Goal: Information Seeking & Learning: Learn about a topic

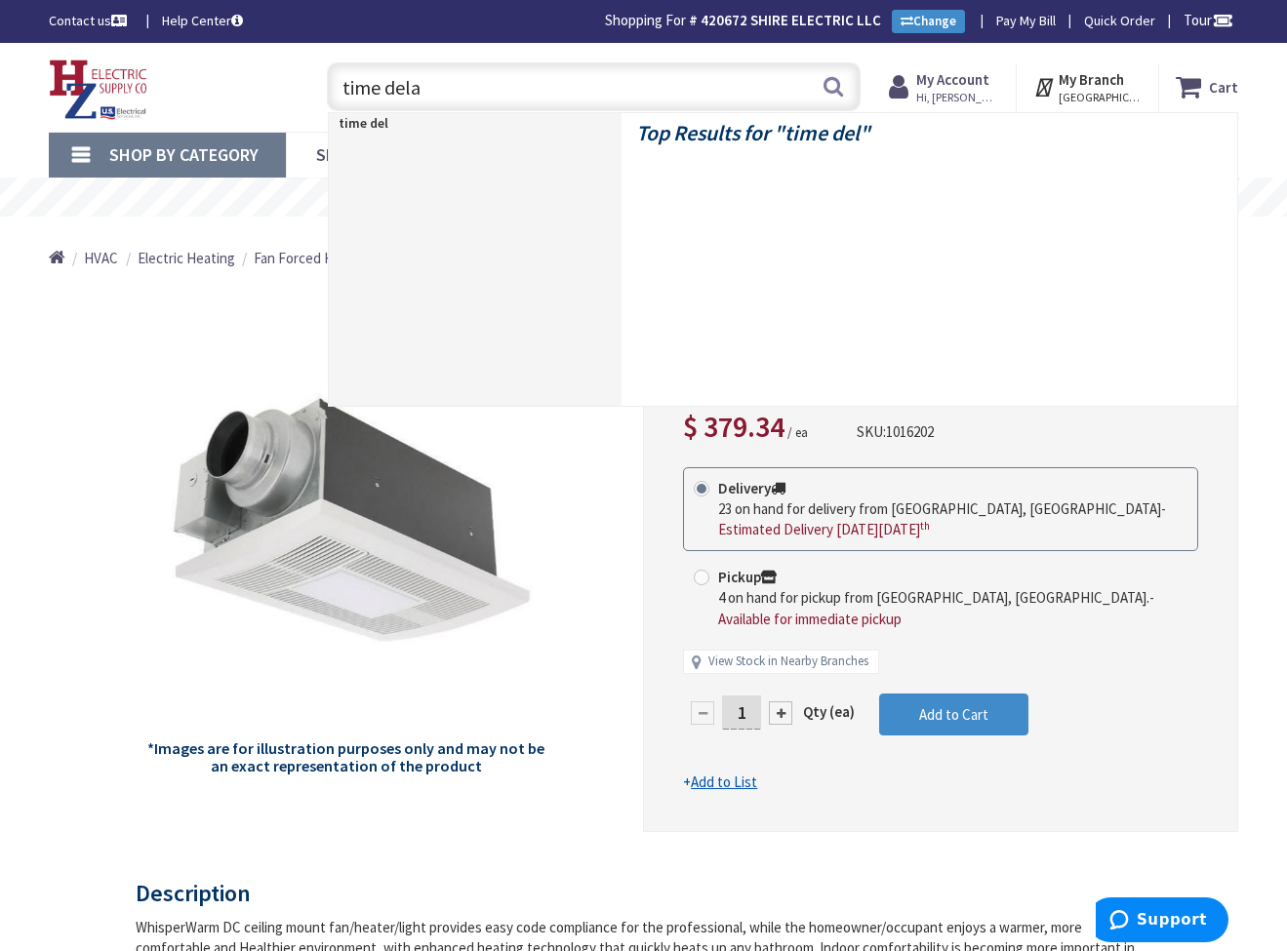
type input "time delay"
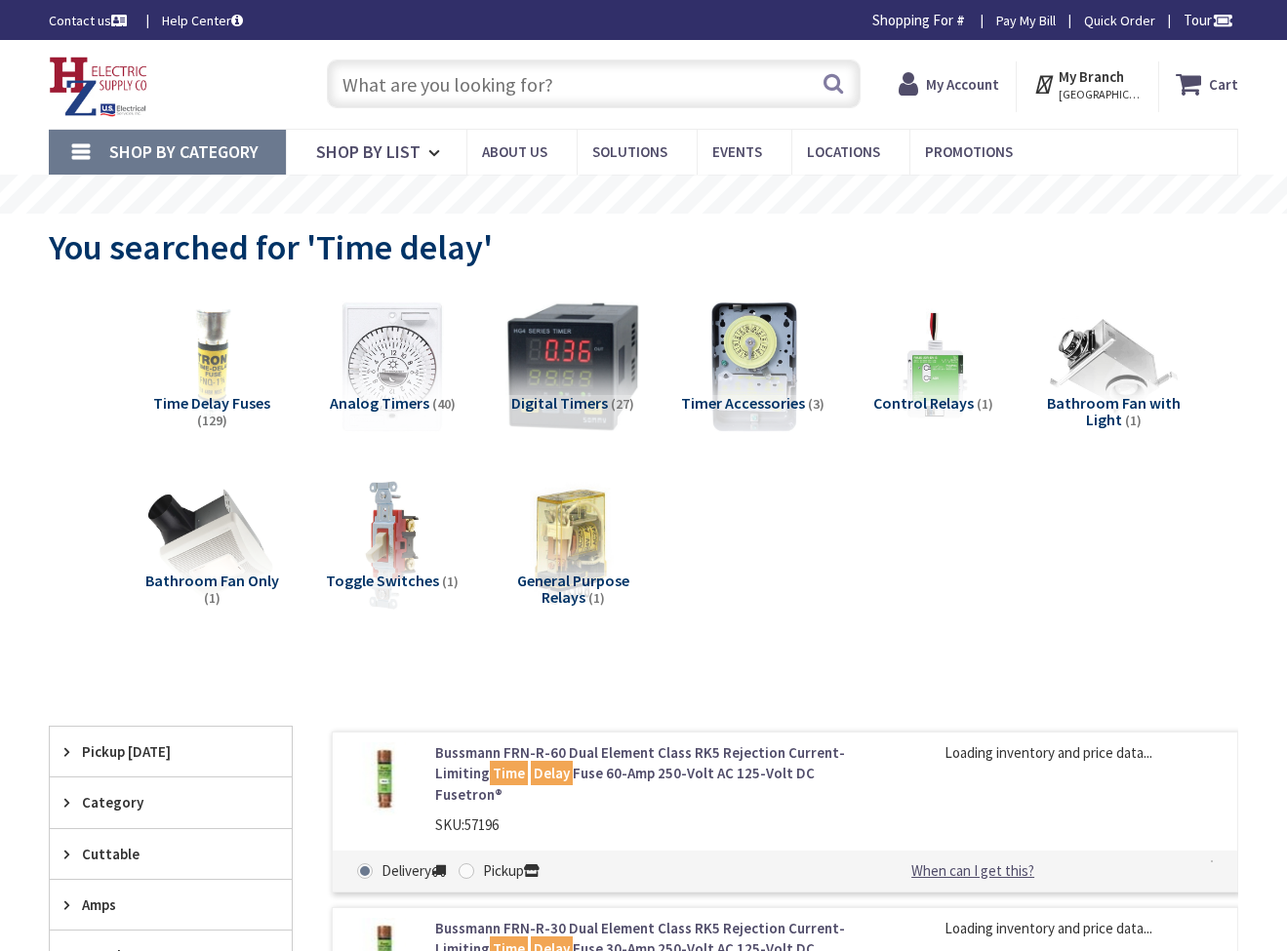
type input "The Common, [STREET_ADDRESS]"
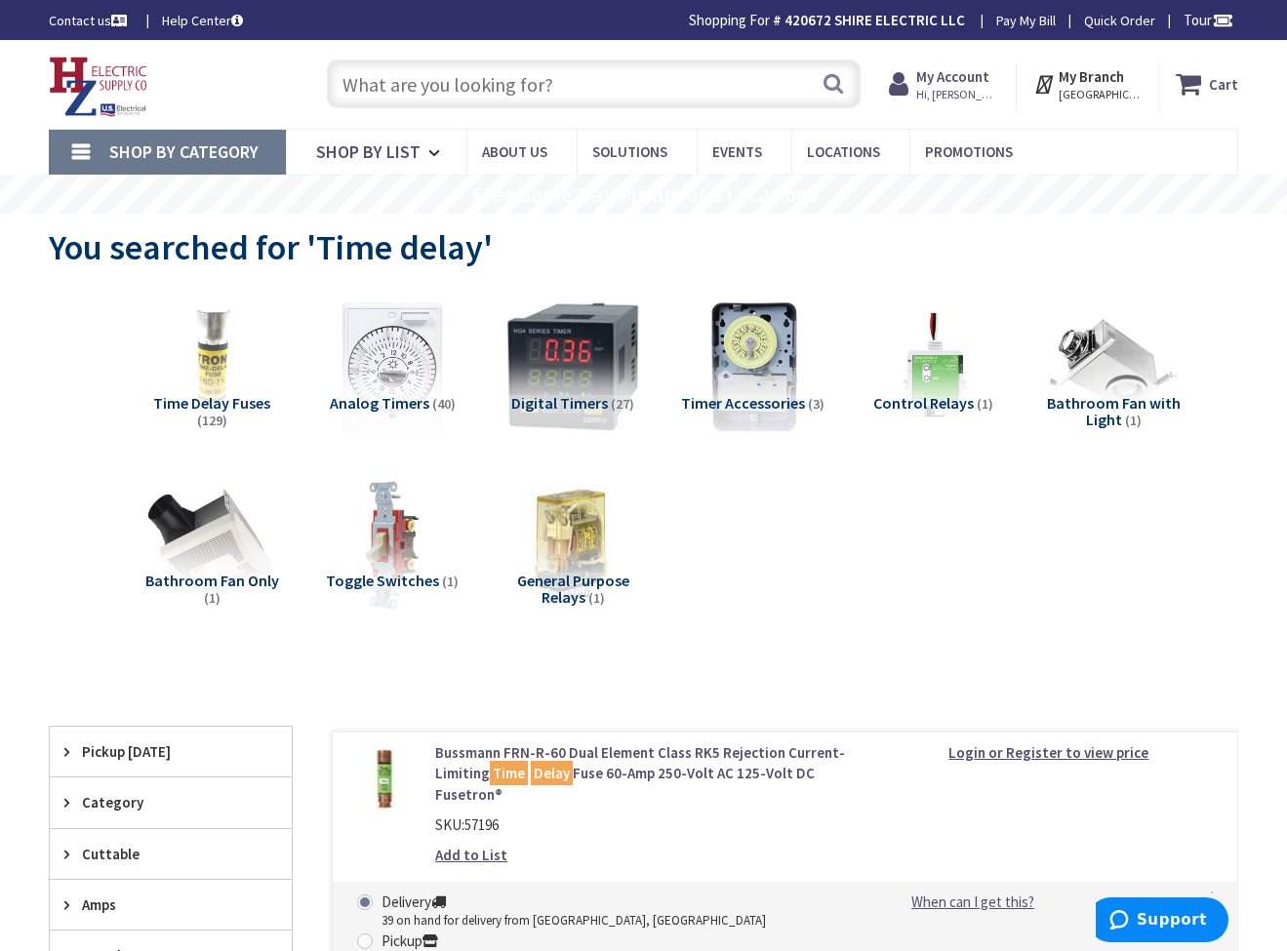
click at [490, 82] on input "text" at bounding box center [594, 84] width 534 height 49
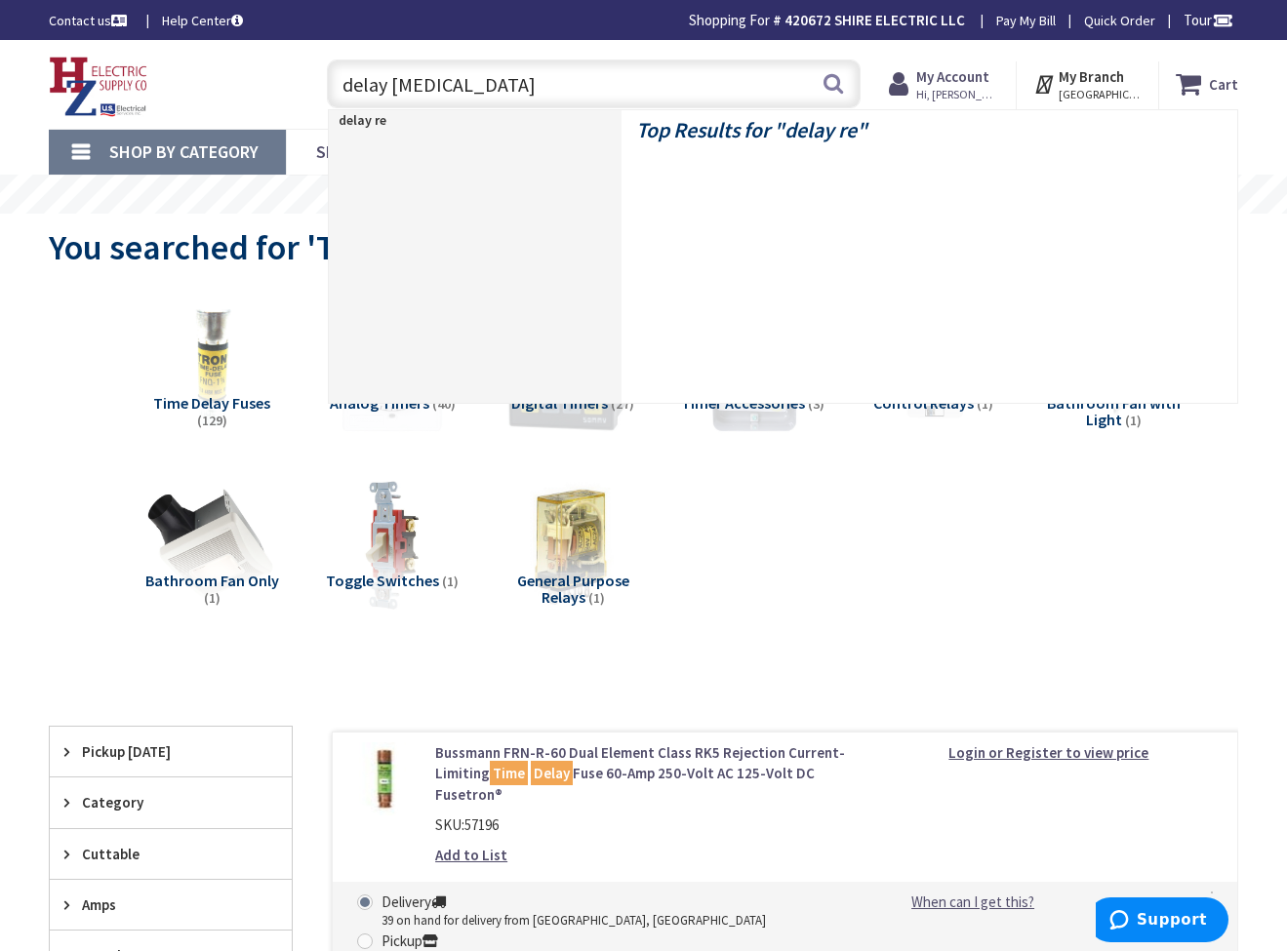
type input "delay relay"
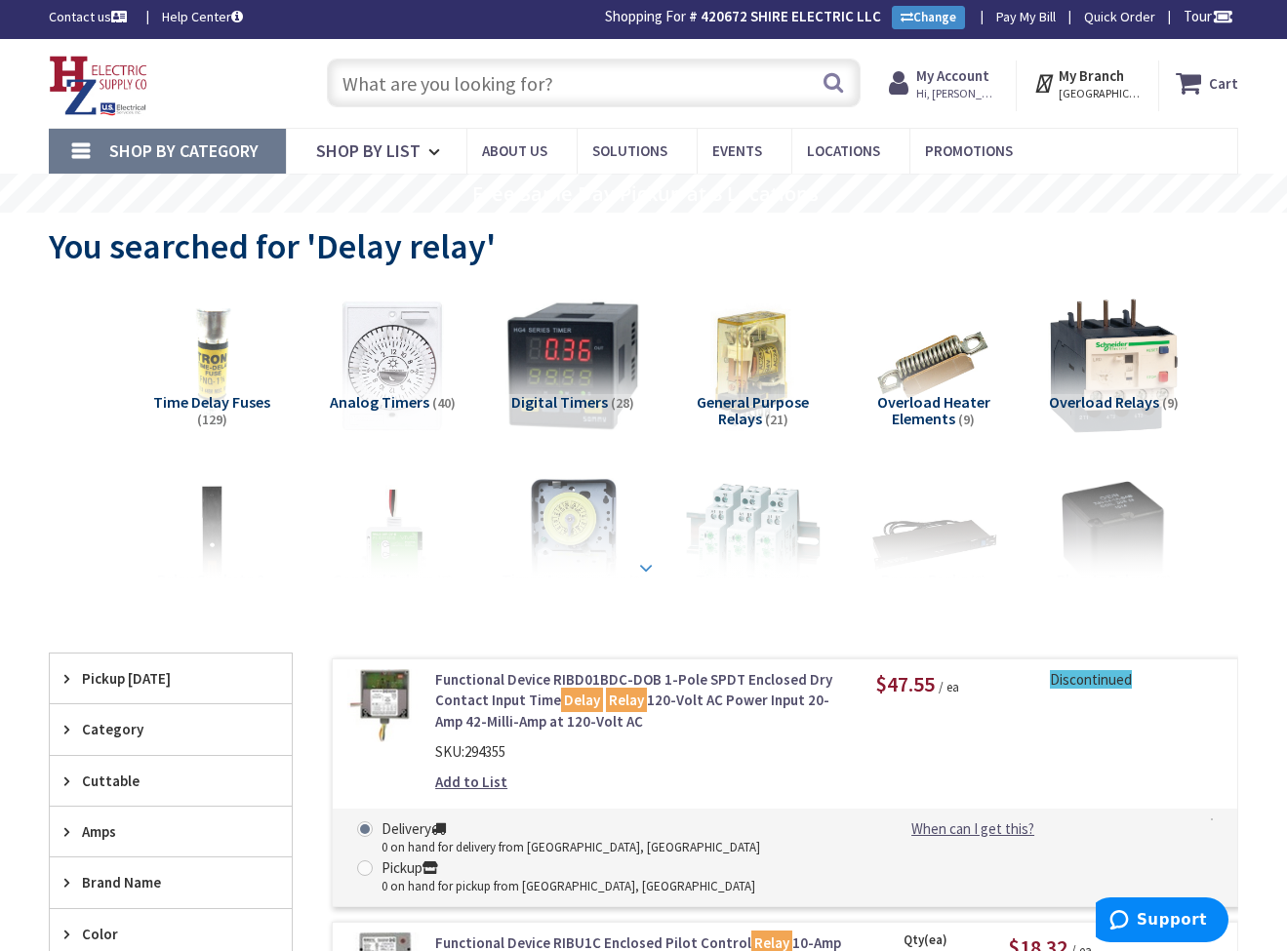
scroll to position [257, 0]
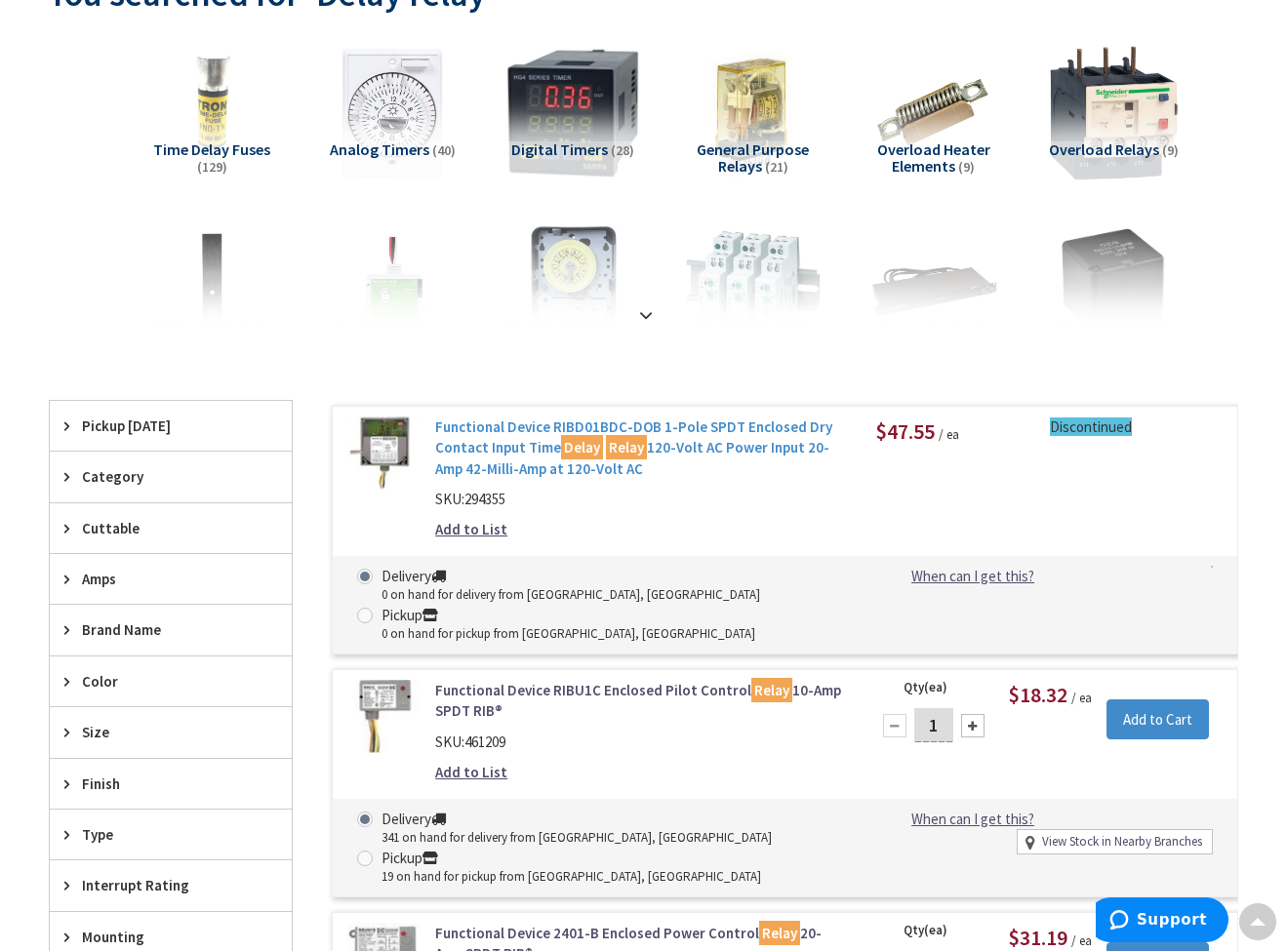
click at [558, 459] on link "Functional Device RIBD01BDC-DOB 1-Pole SPDT Enclosed Dry Contact Input Time Del…" at bounding box center [640, 448] width 411 height 62
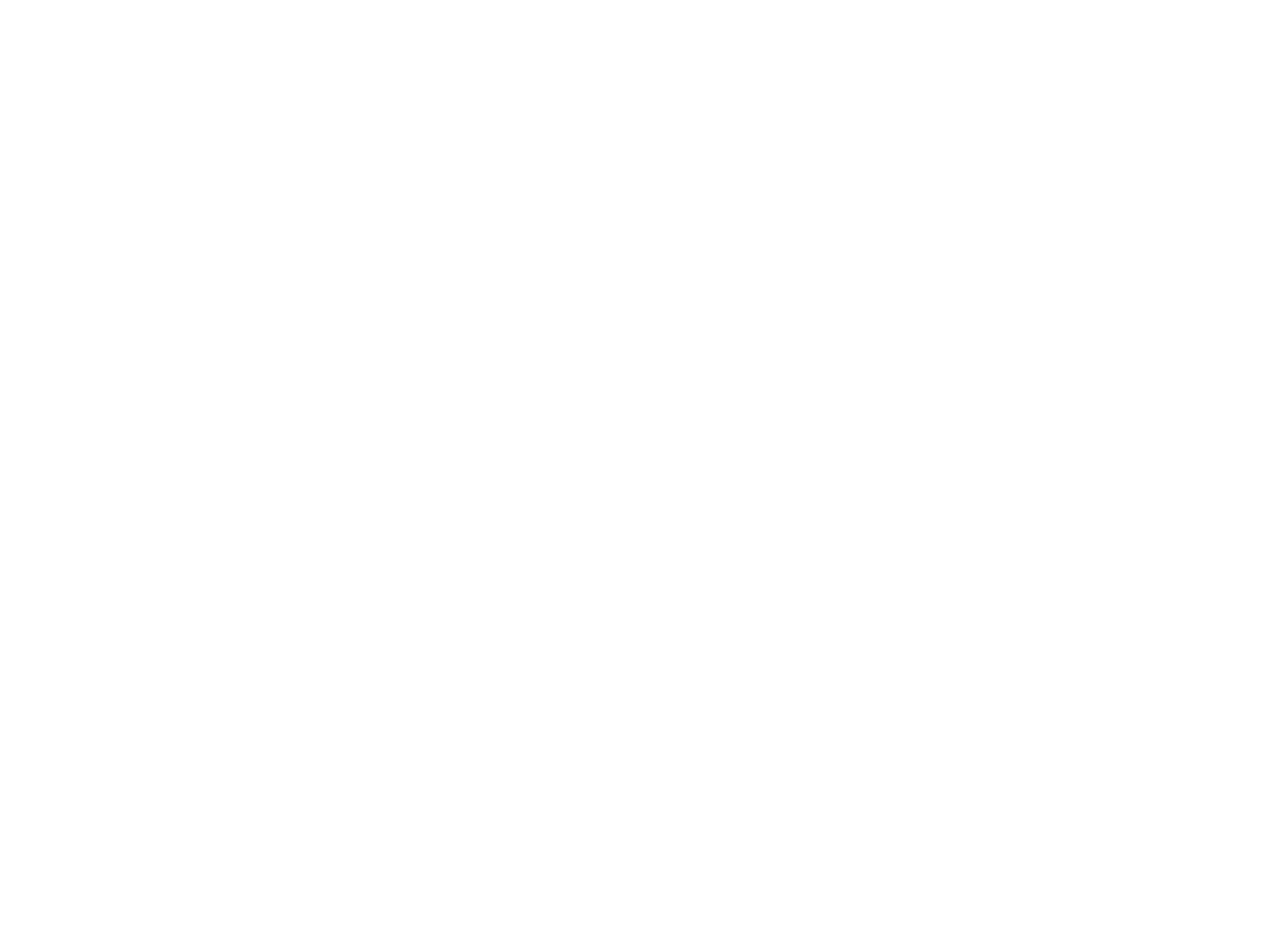
type input "delay"
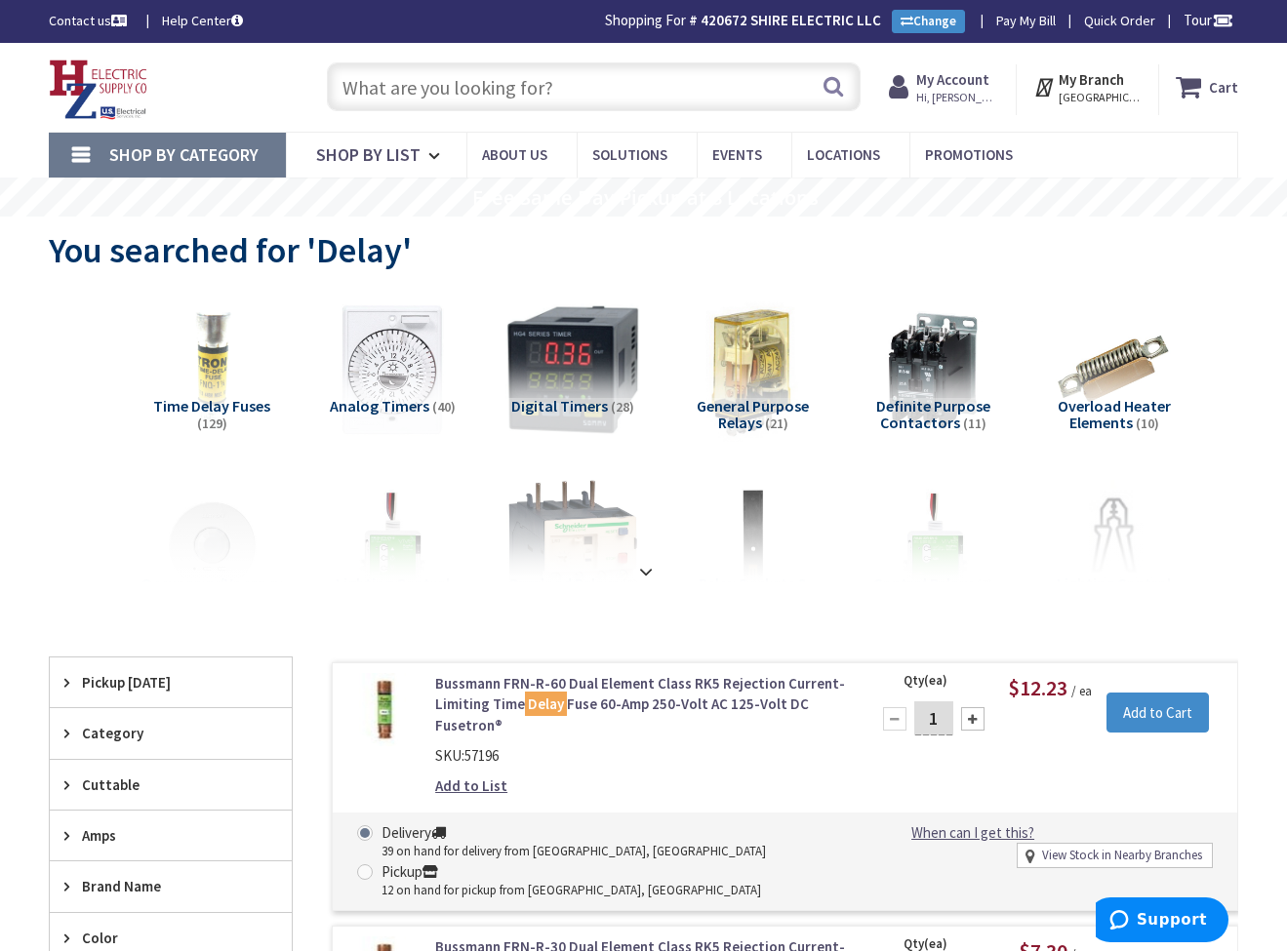
click at [758, 373] on img at bounding box center [752, 369] width 147 height 147
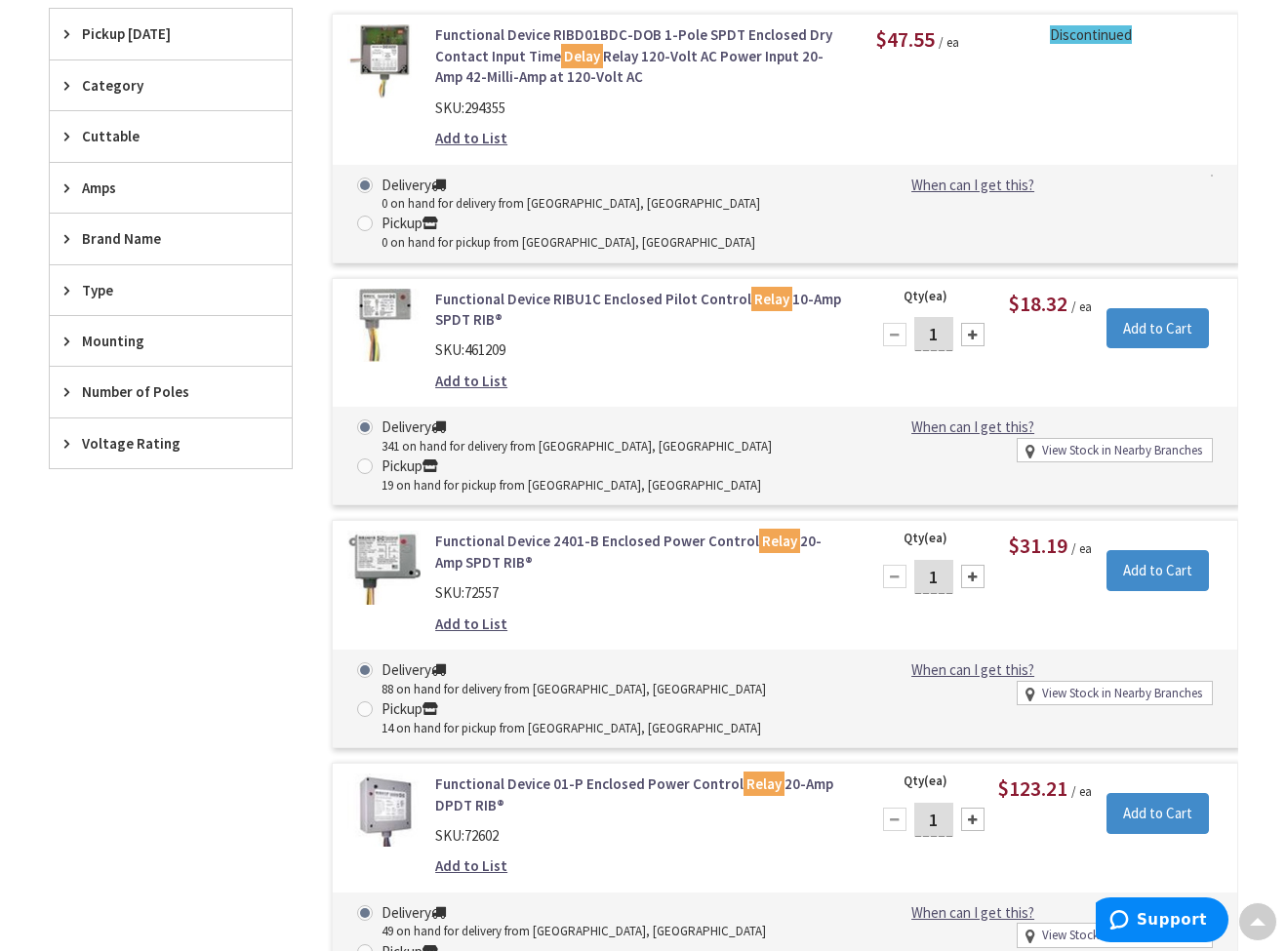
scroll to position [669, 0]
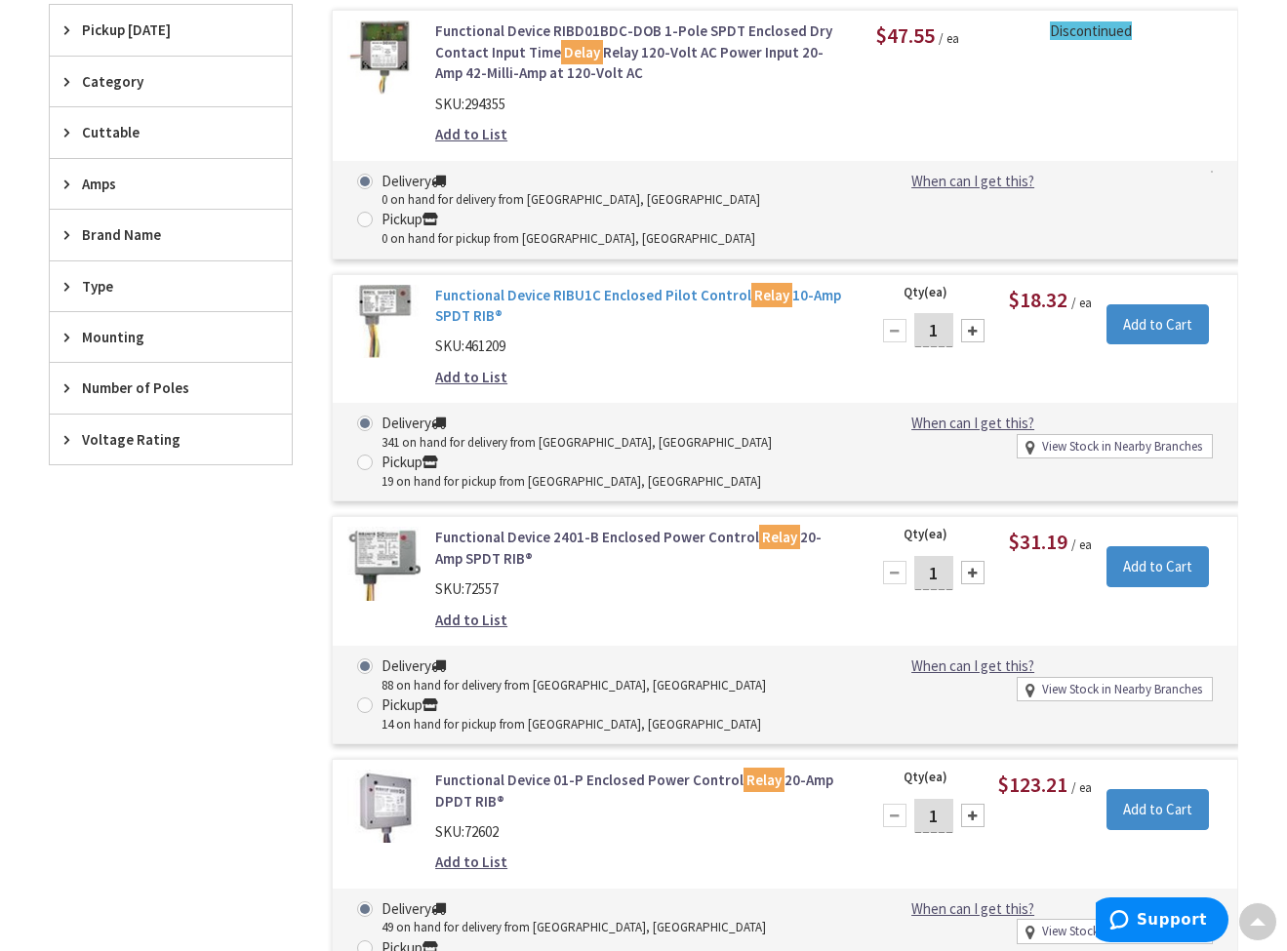
click at [592, 297] on link "Functional Device RIBU1C Enclosed Pilot Control Relay 10-Amp SPDT RIB®" at bounding box center [640, 306] width 411 height 42
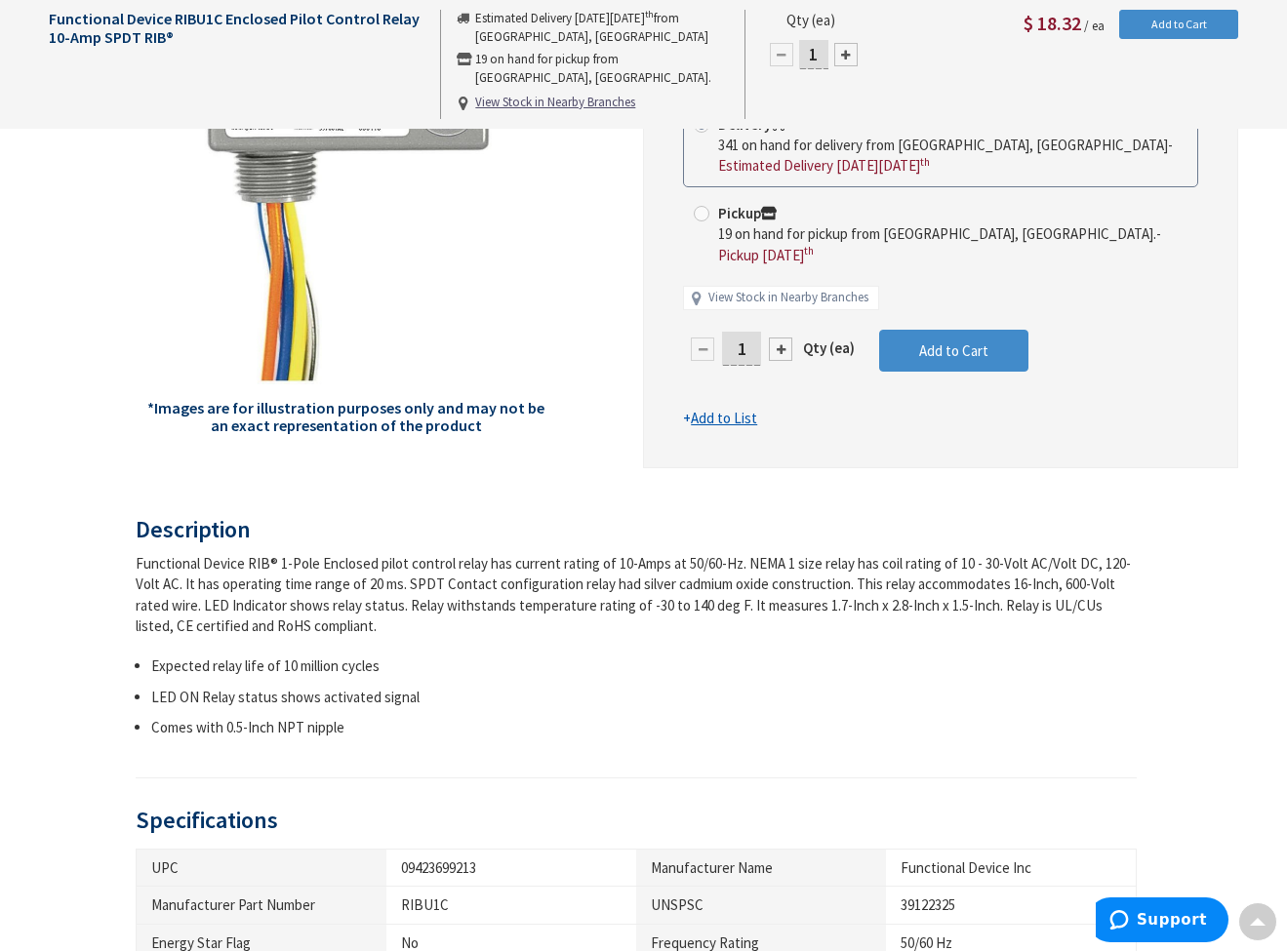
scroll to position [35, 0]
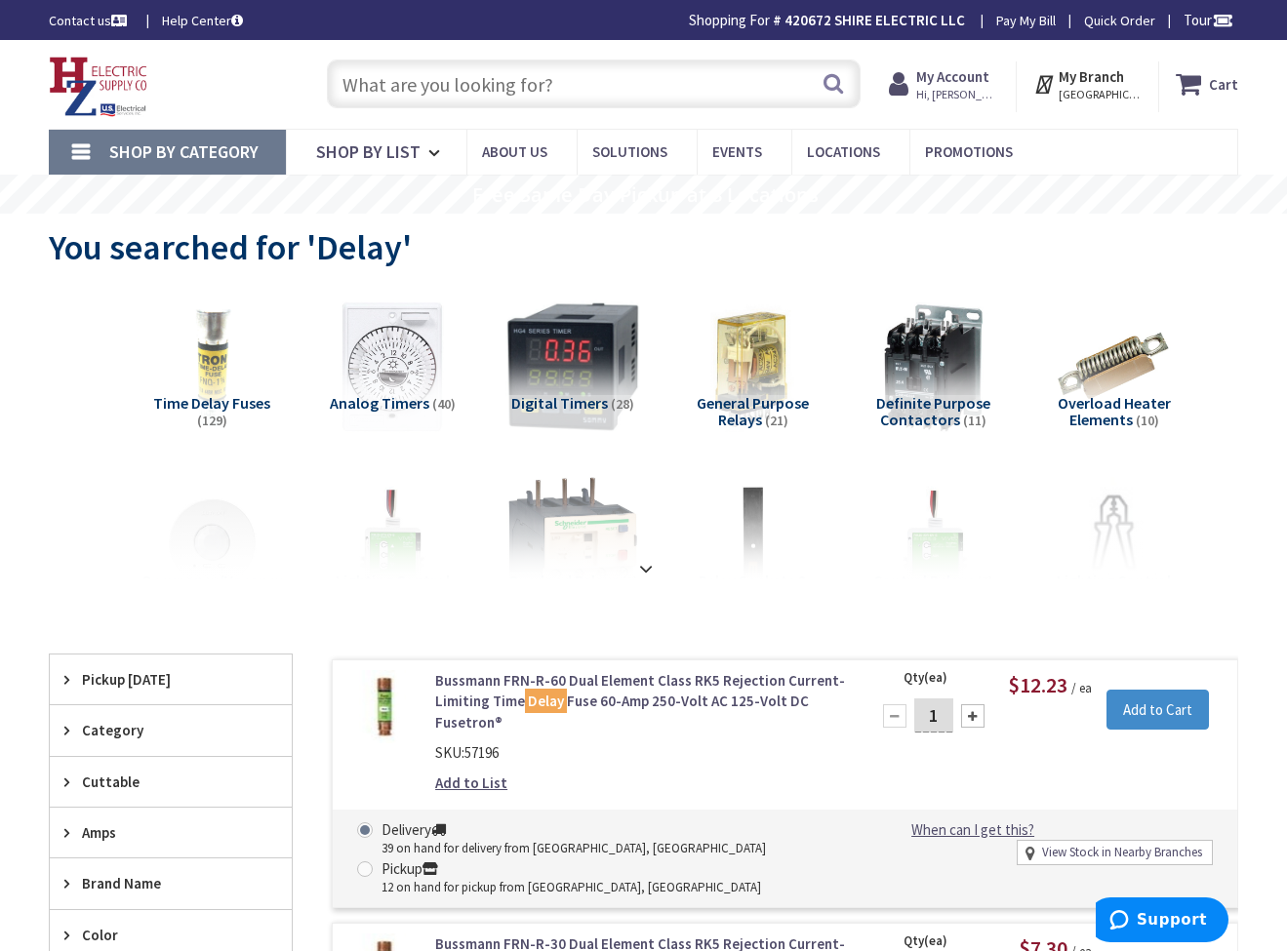
click at [940, 355] on img at bounding box center [932, 366] width 147 height 147
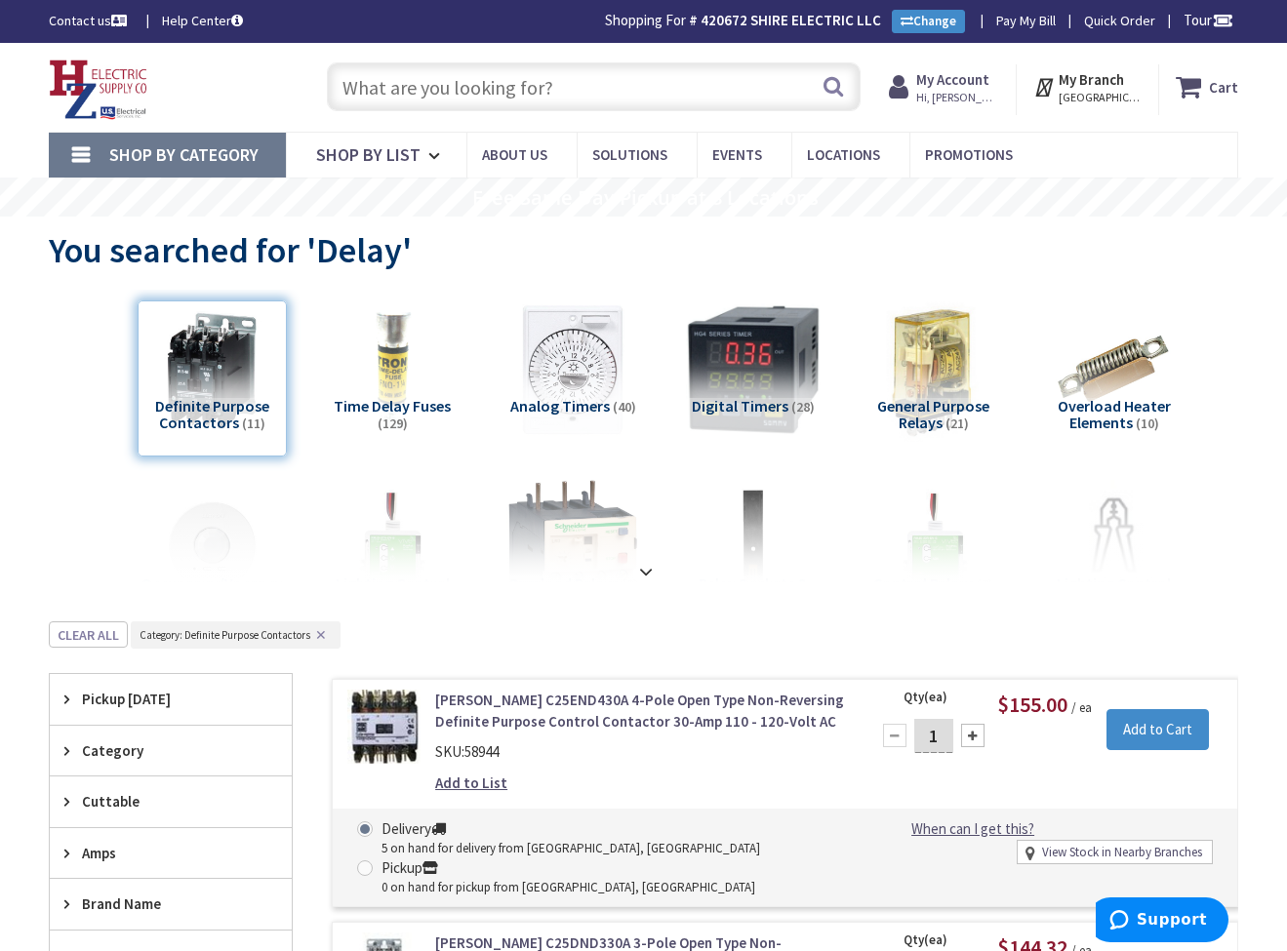
click at [943, 385] on img at bounding box center [932, 369] width 147 height 147
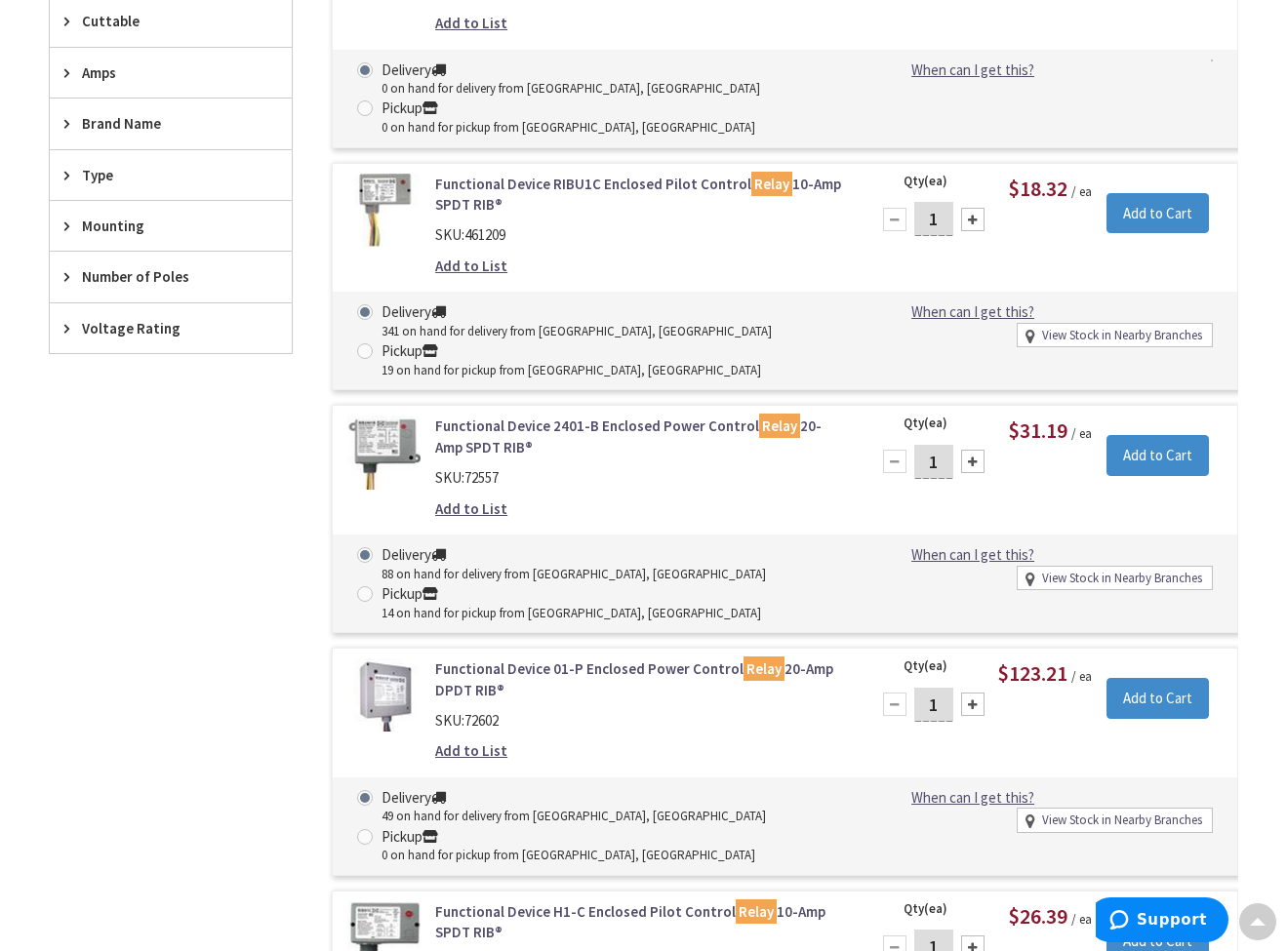
scroll to position [907, 0]
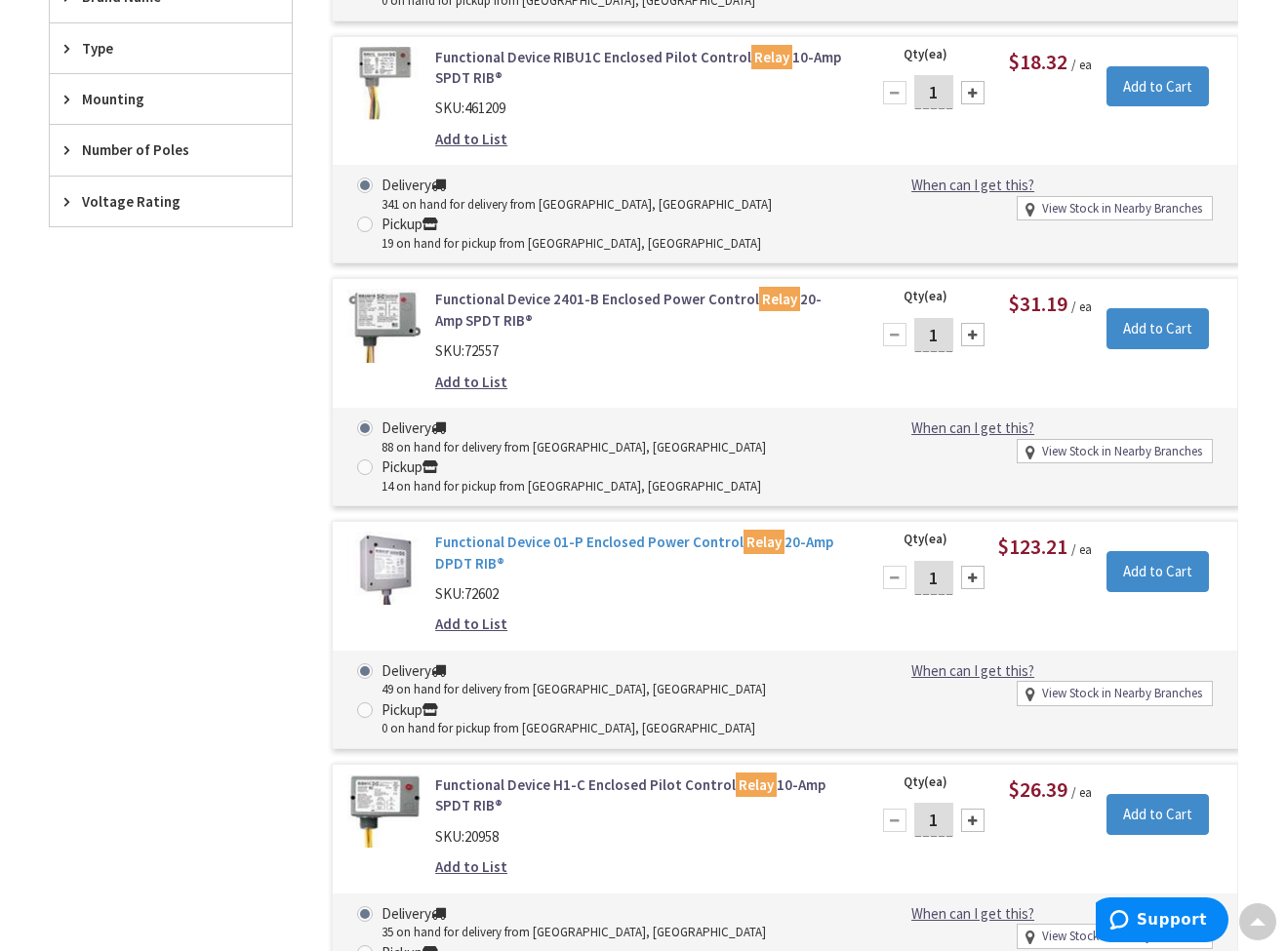
click at [633, 532] on link "Functional Device 01-P Enclosed Power Control Relay 20-Amp DPDT RIB®" at bounding box center [640, 553] width 411 height 42
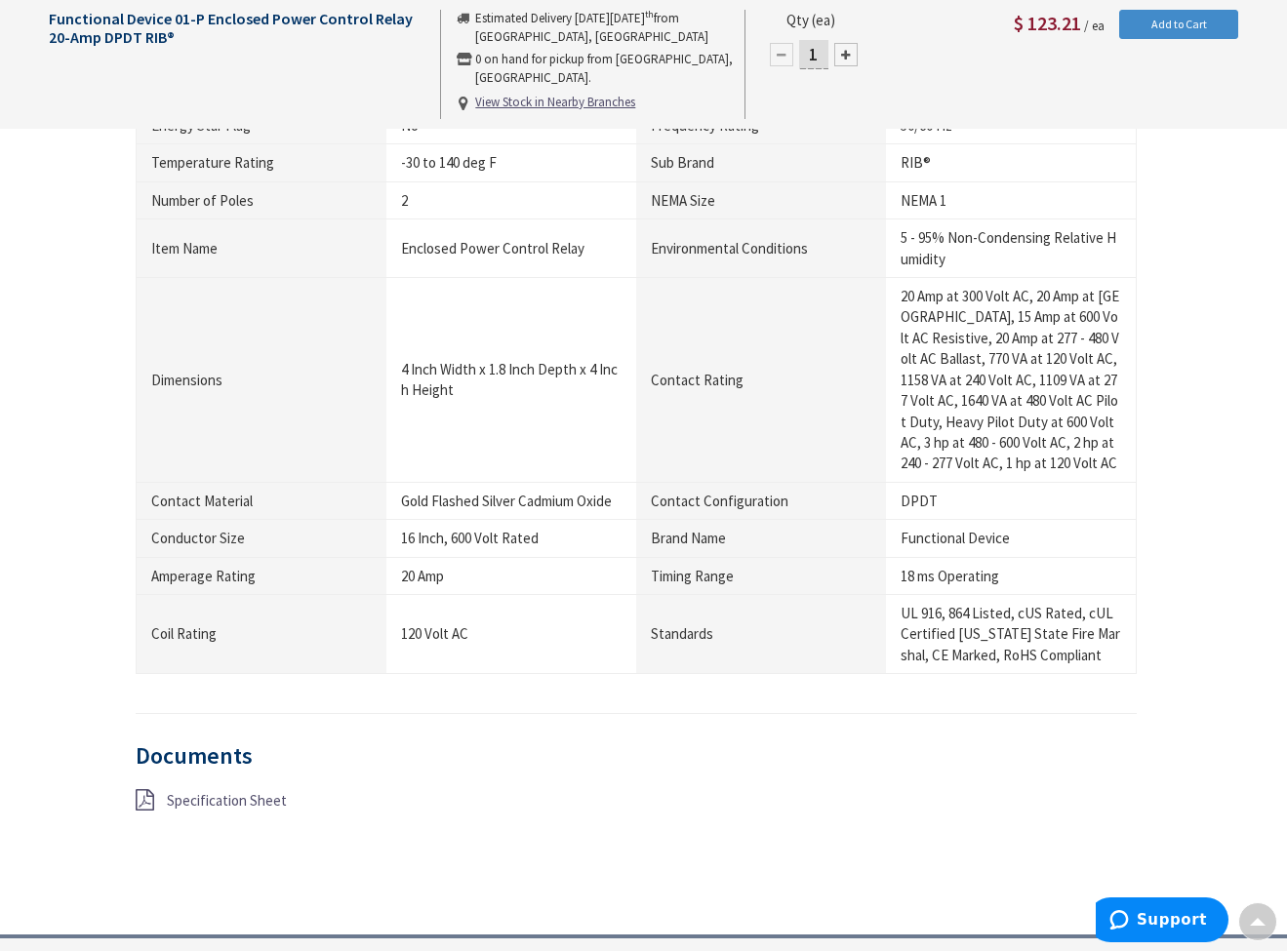
scroll to position [1250, 0]
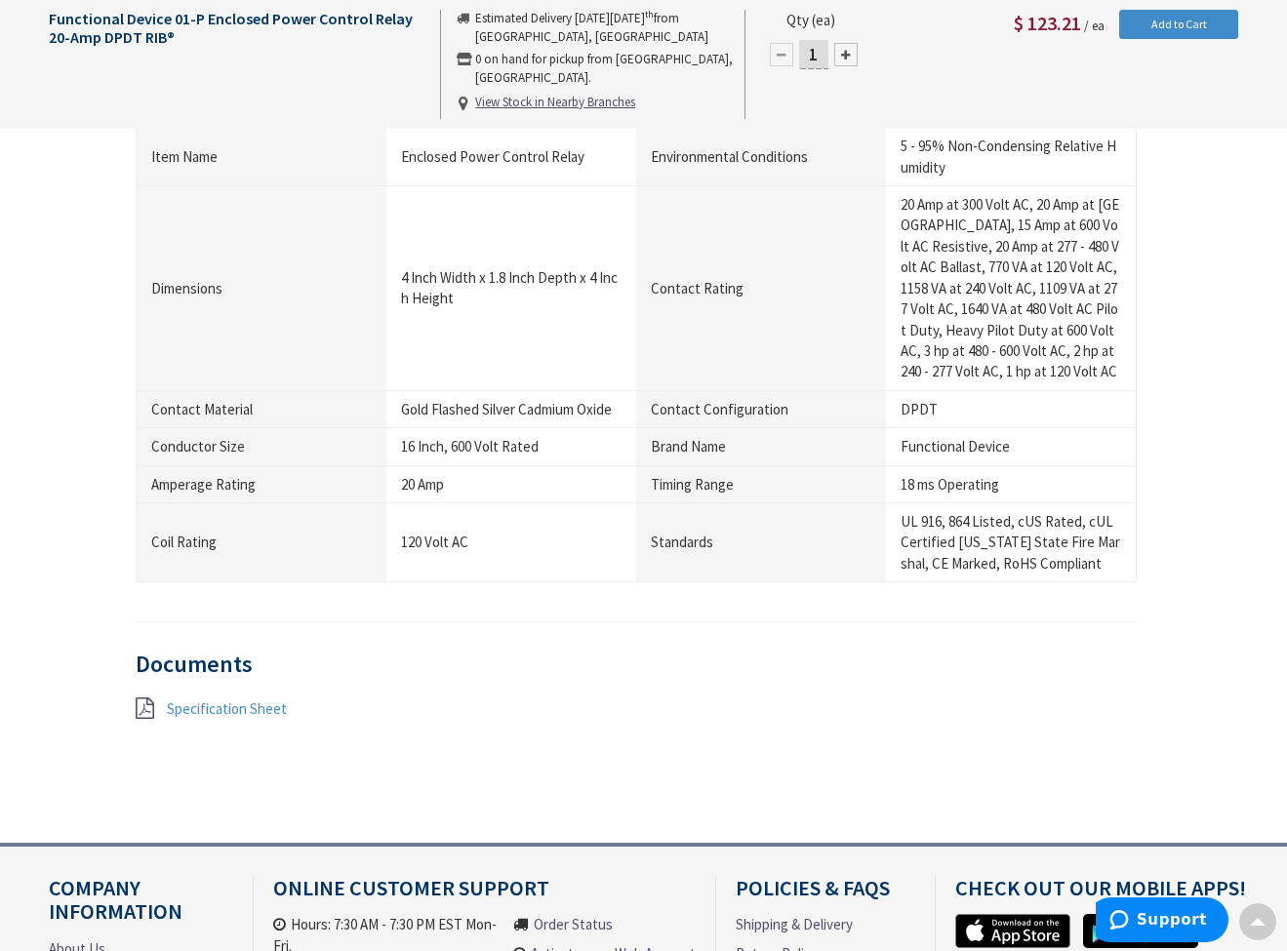
click at [260, 699] on span "Specification Sheet" at bounding box center [227, 708] width 120 height 19
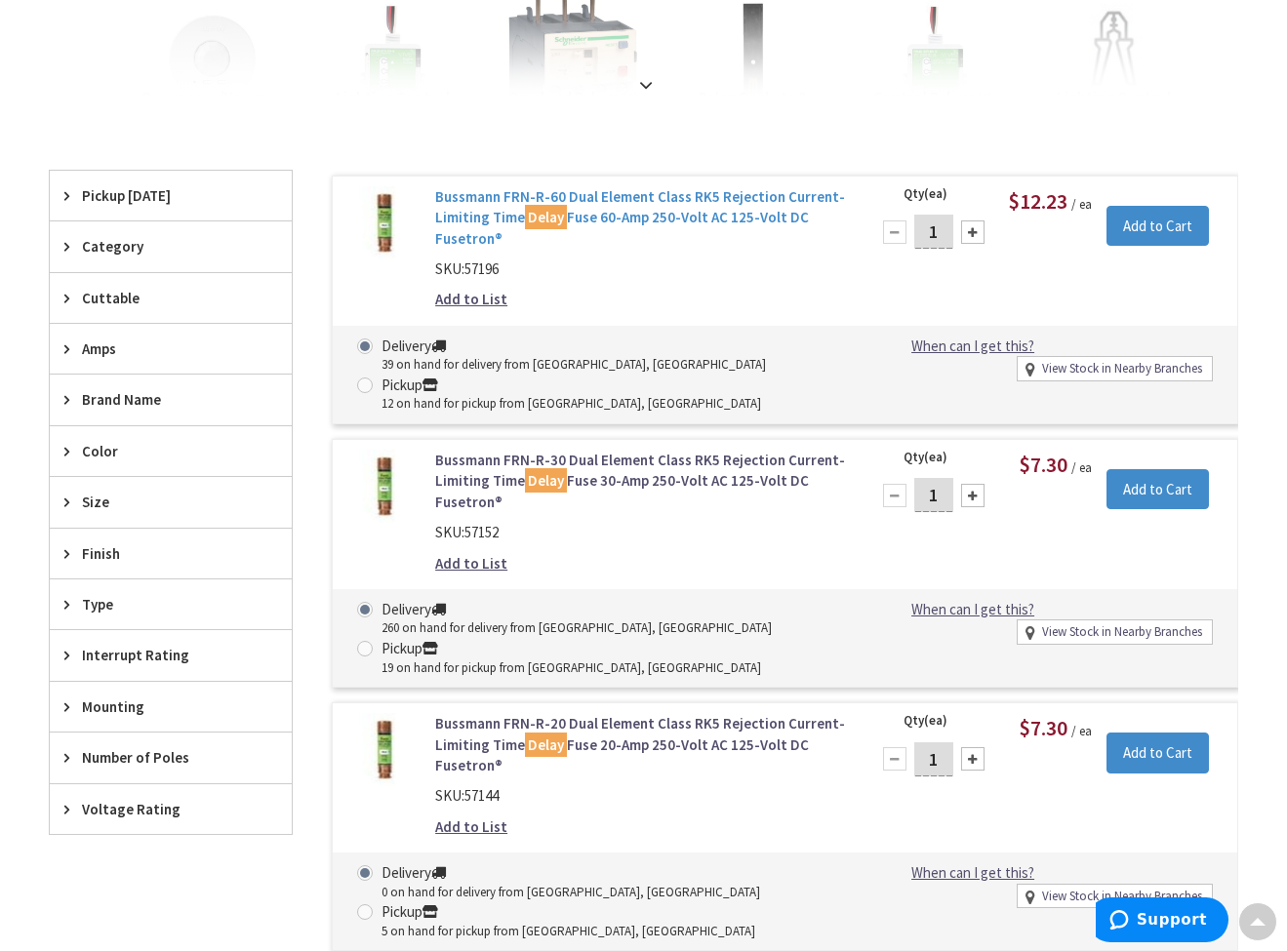
scroll to position [205, 0]
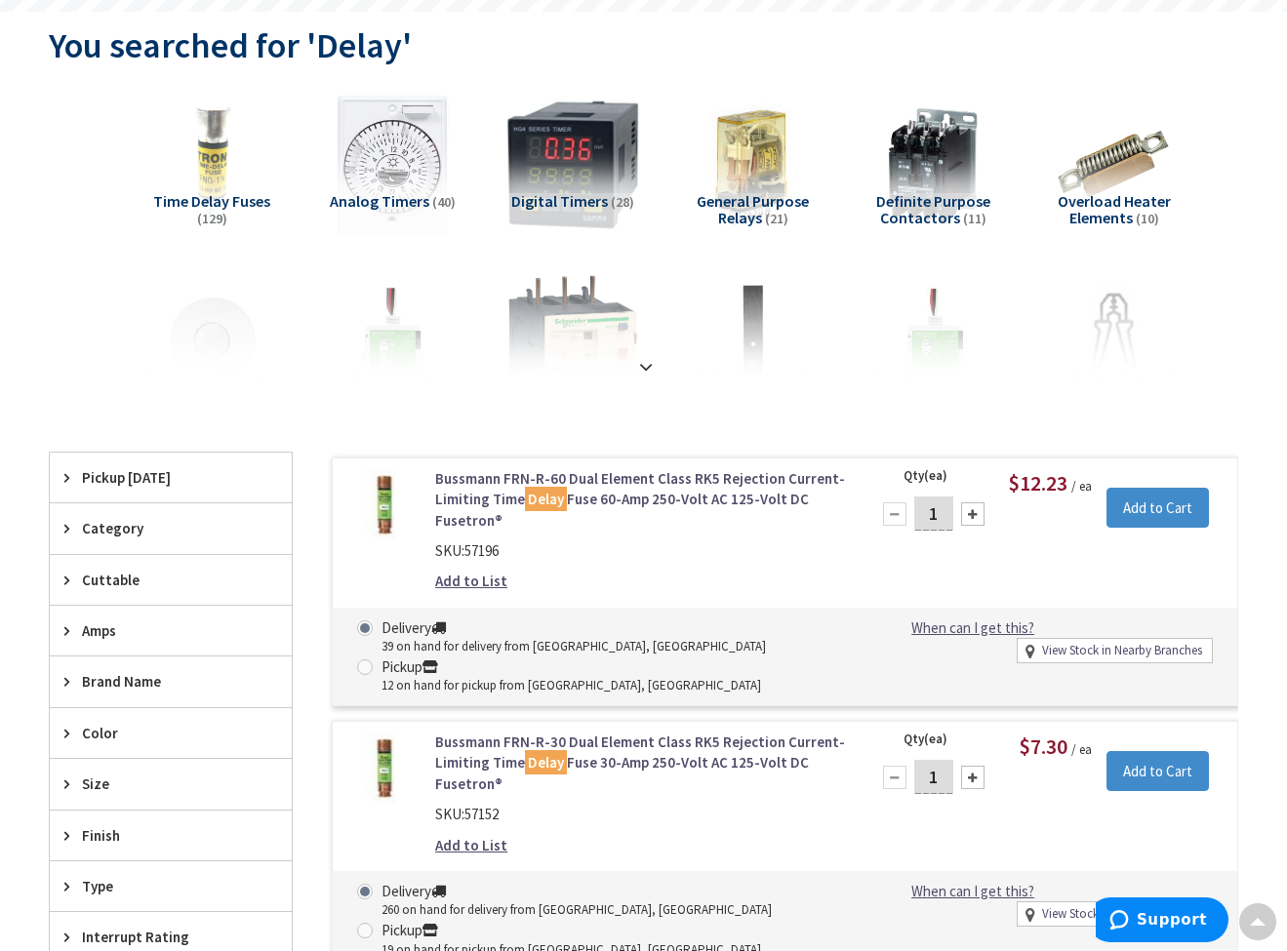
click at [399, 185] on img at bounding box center [392, 164] width 147 height 147
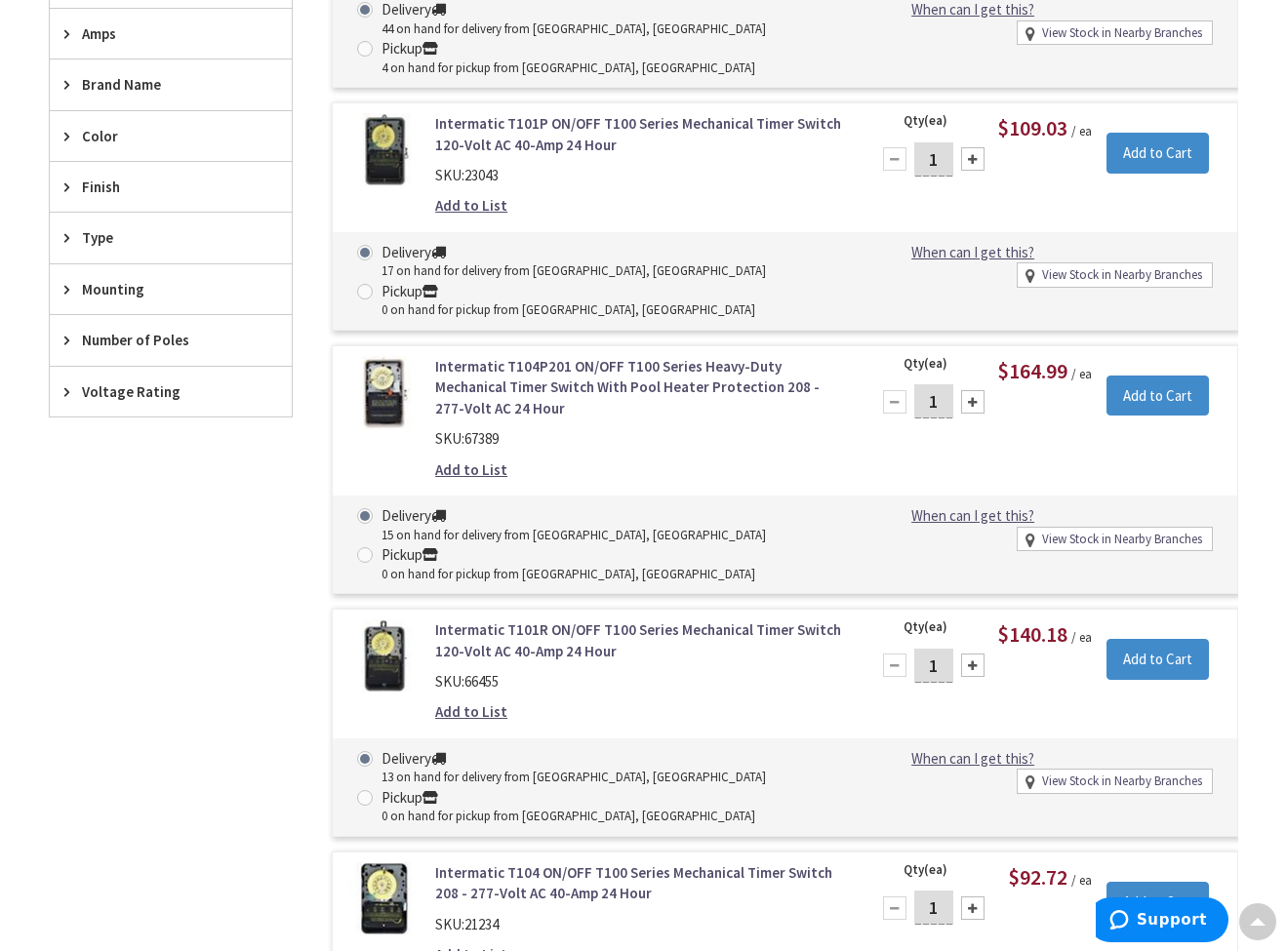
scroll to position [0, 0]
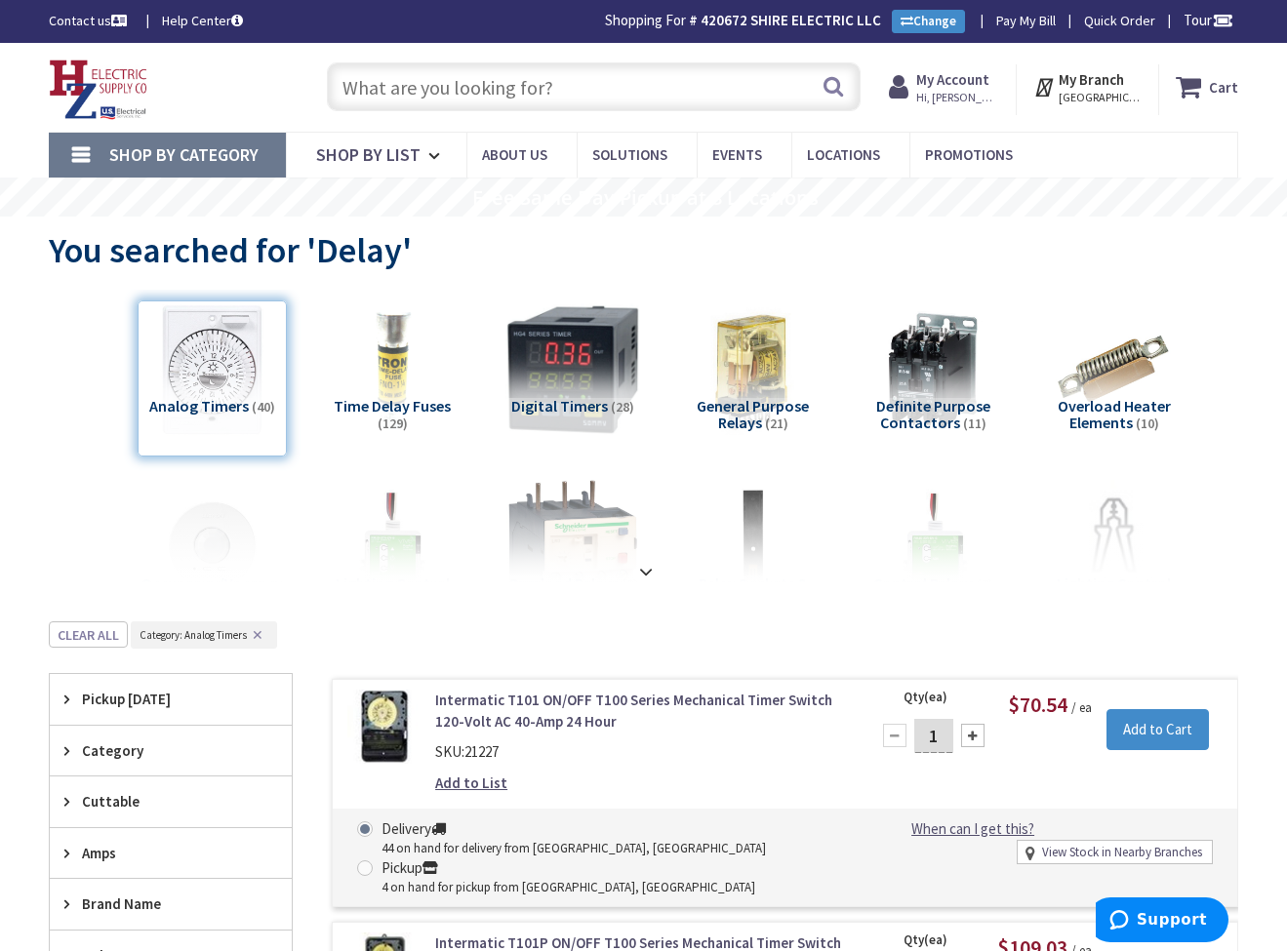
click at [377, 95] on input "text" at bounding box center [594, 86] width 534 height 49
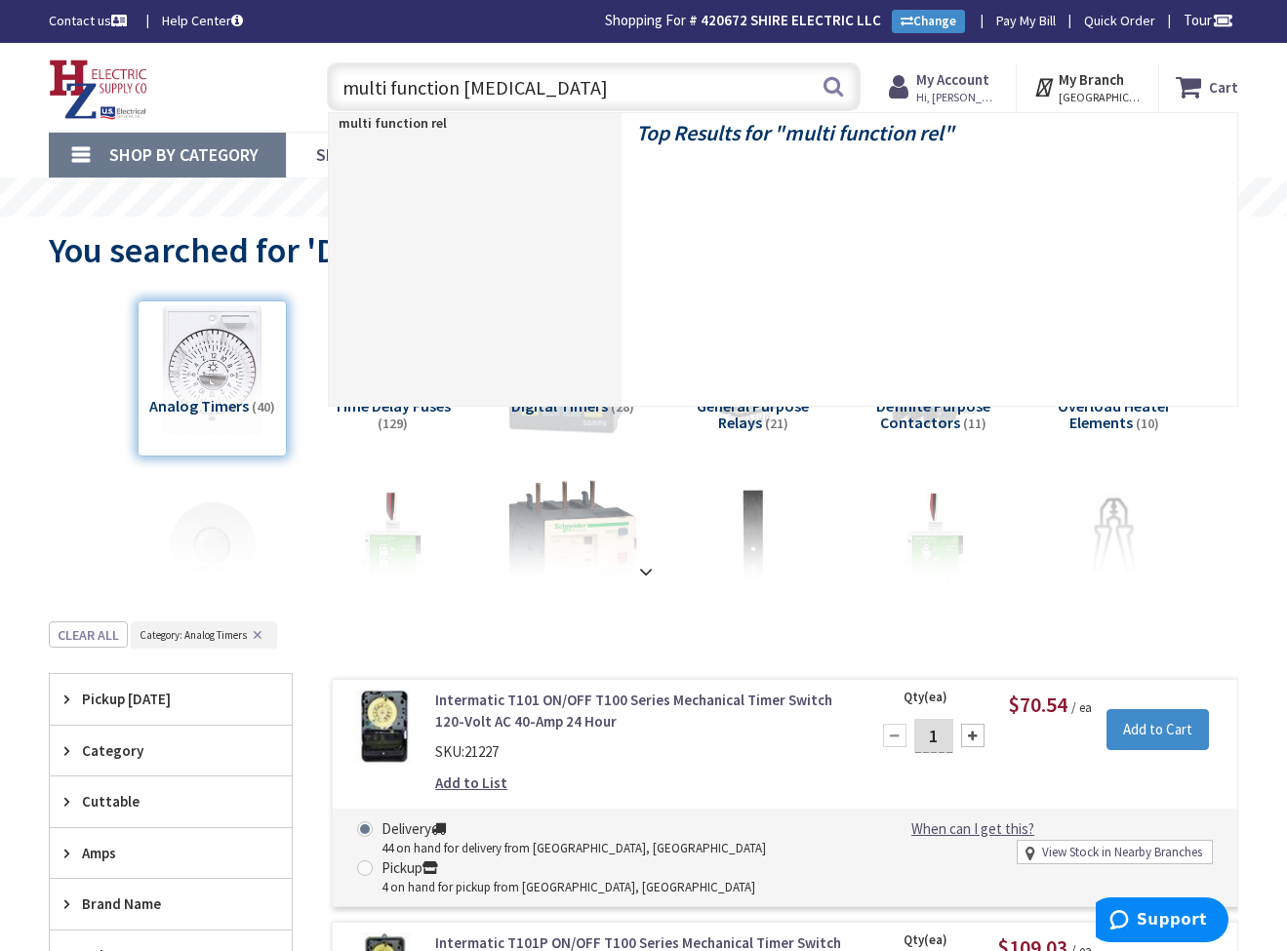
type input "multi function relay"
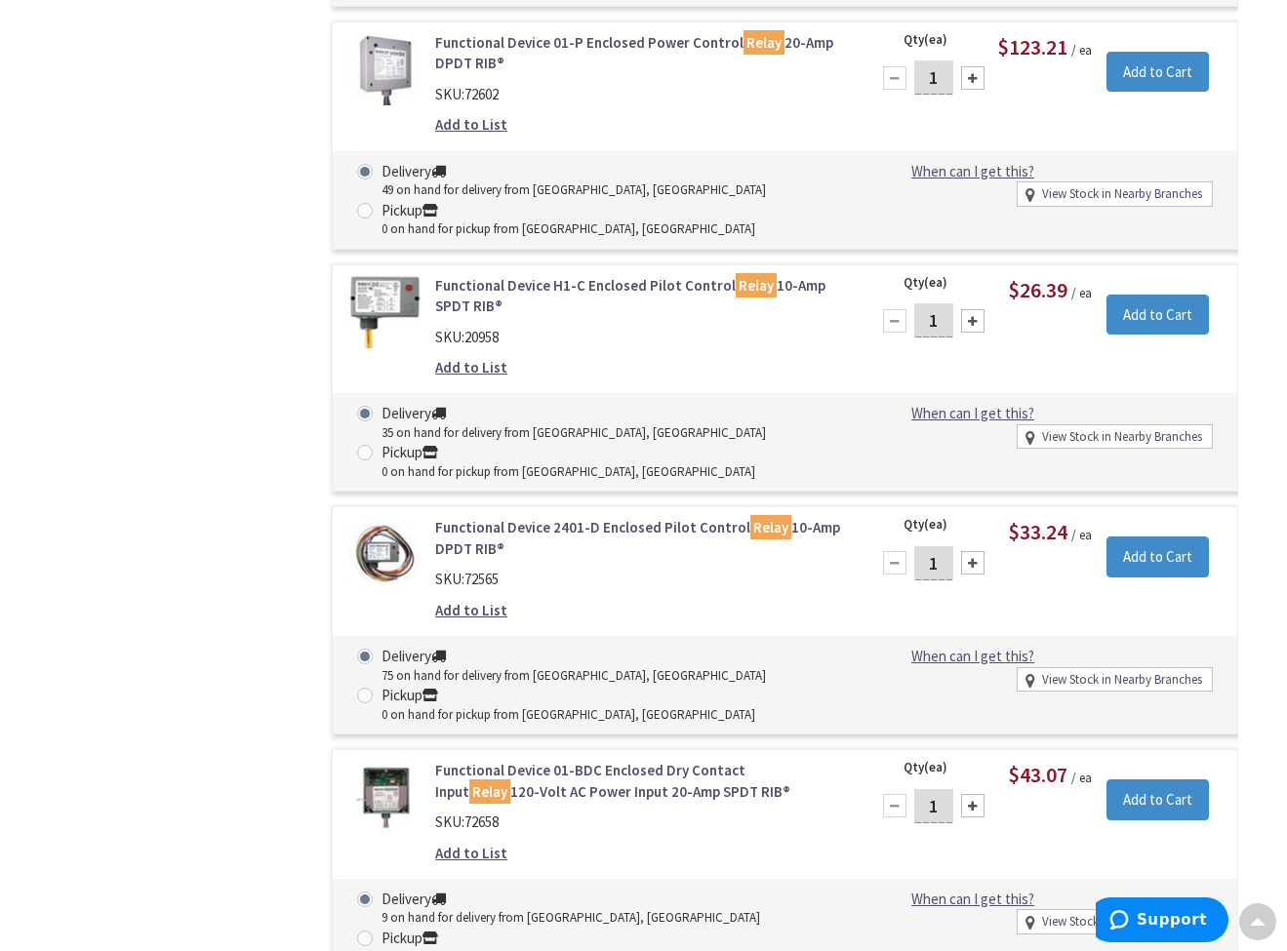
scroll to position [1708, 0]
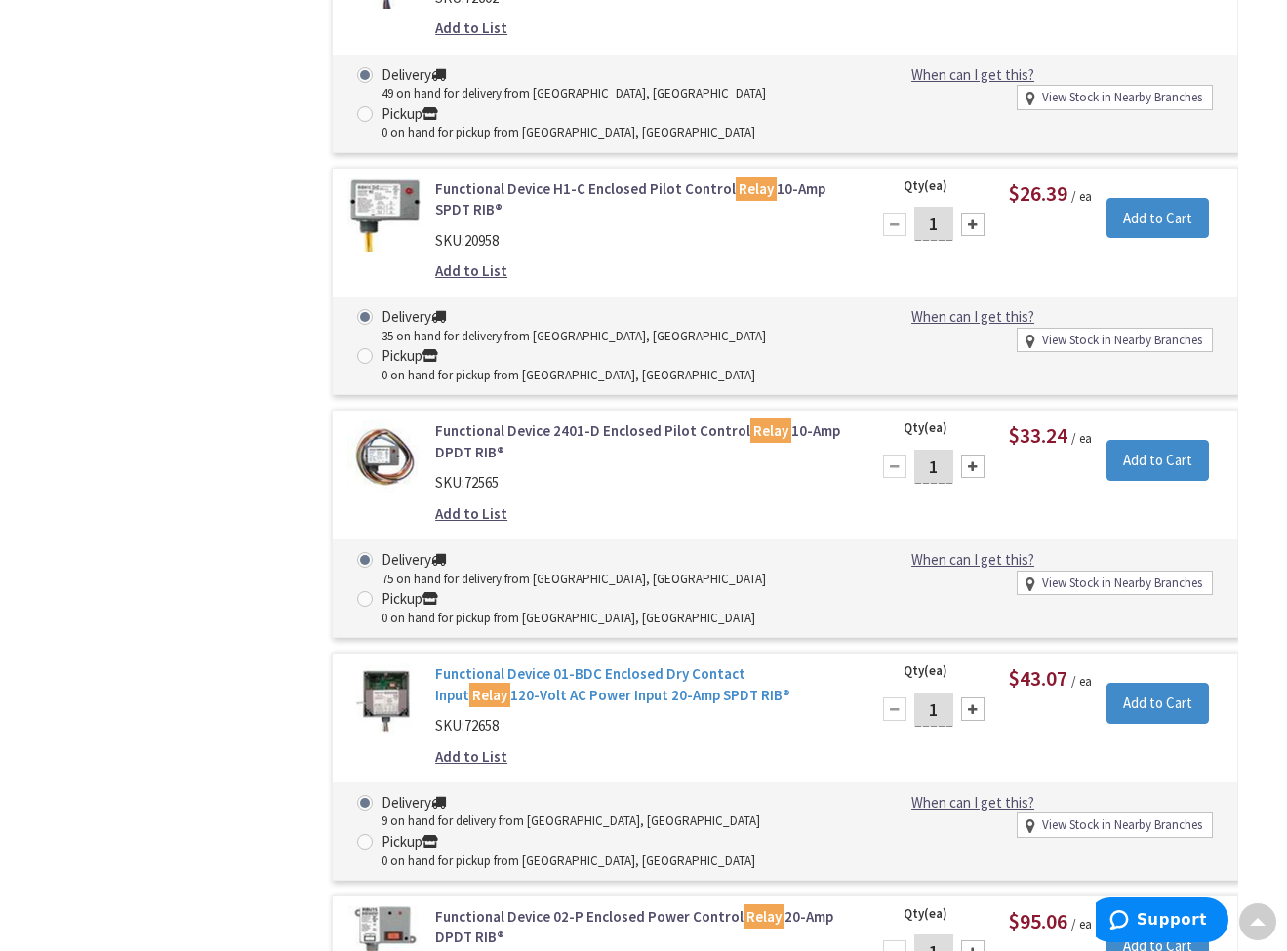
click at [538, 663] on link "Functional Device 01-BDC Enclosed Dry Contact Input Relay 120-Volt AC Power Inp…" at bounding box center [640, 684] width 411 height 42
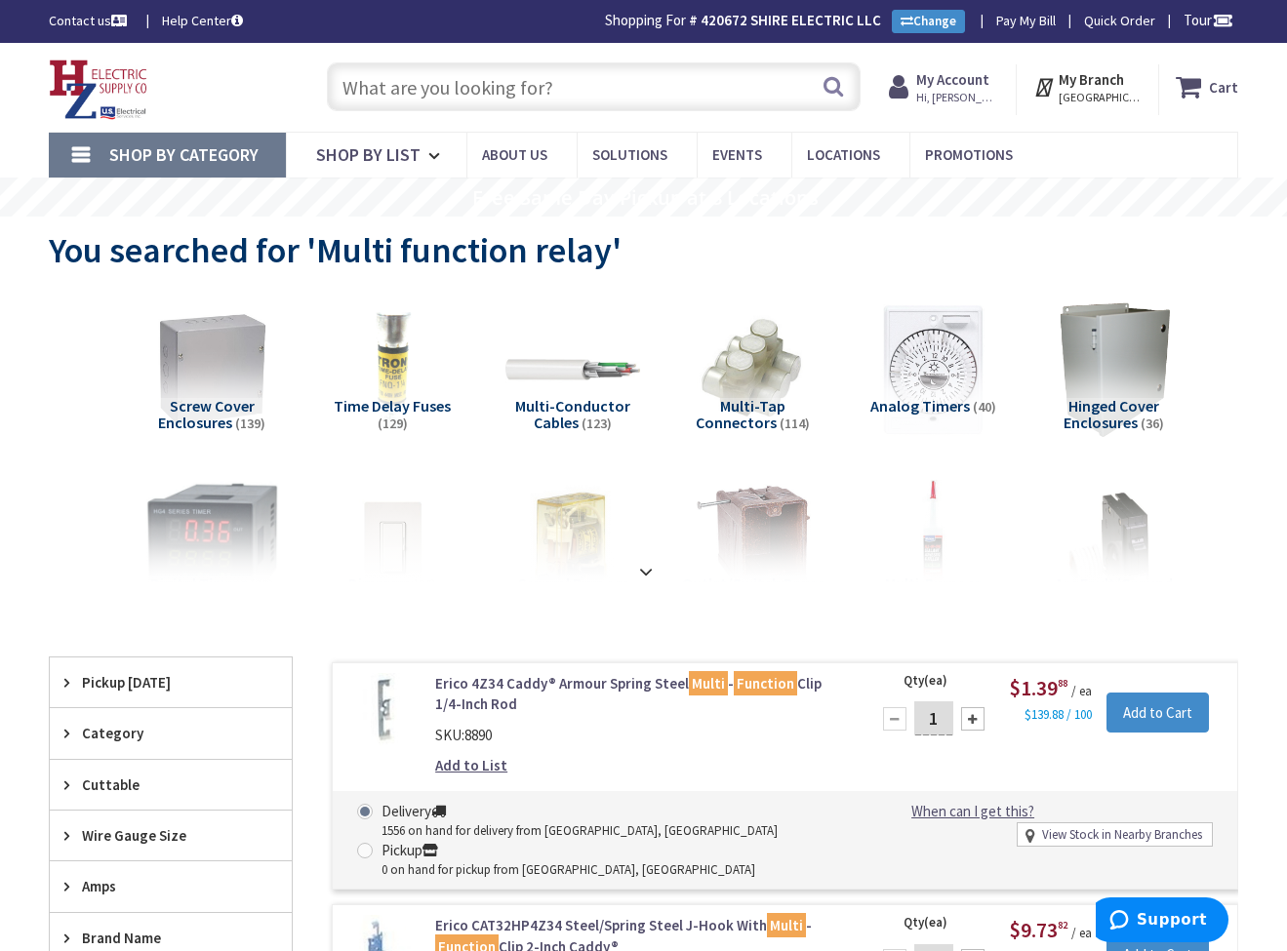
click at [390, 98] on input "text" at bounding box center [594, 86] width 534 height 49
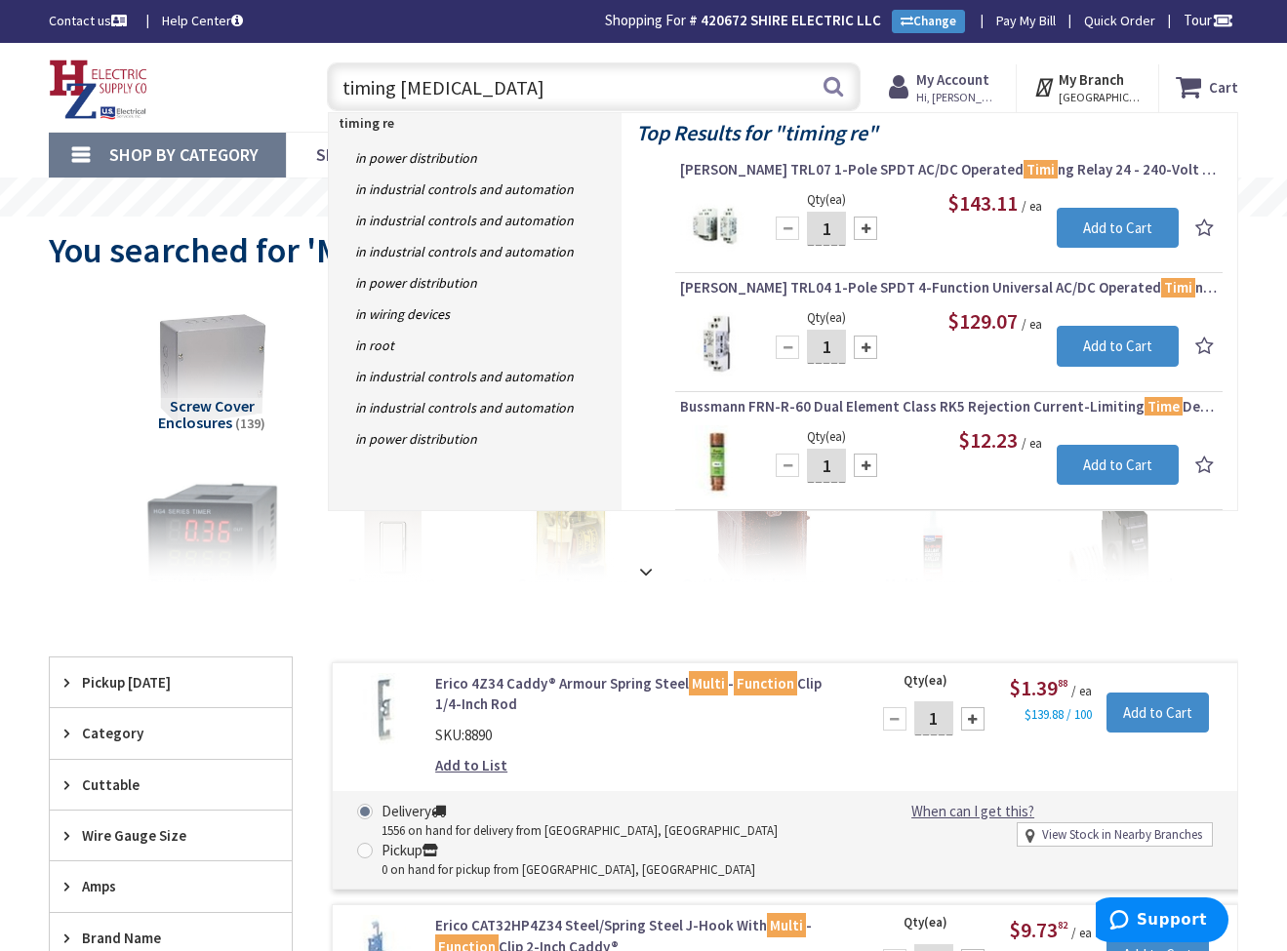
type input "timing relay"
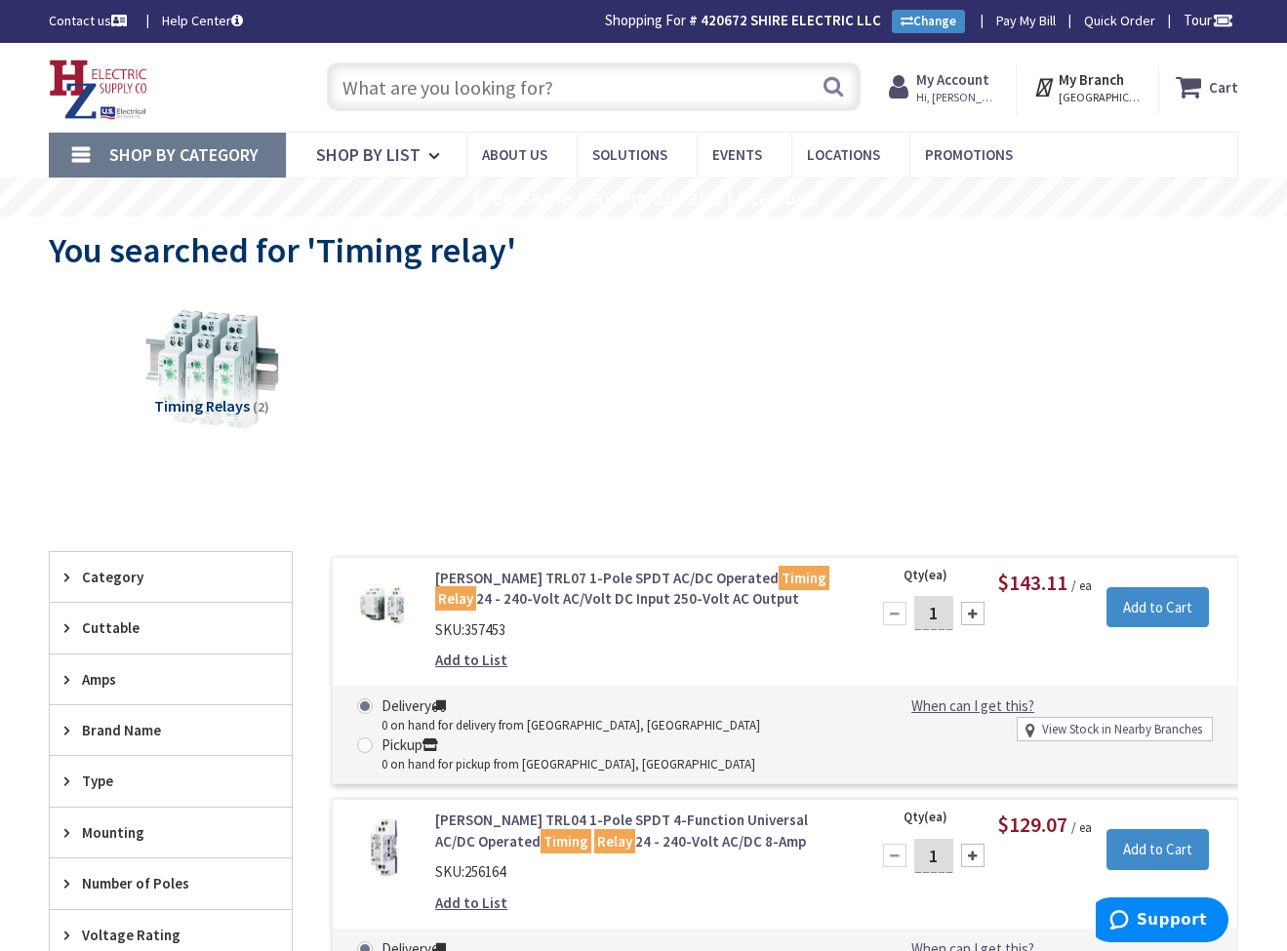
click at [417, 102] on input "text" at bounding box center [594, 86] width 534 height 49
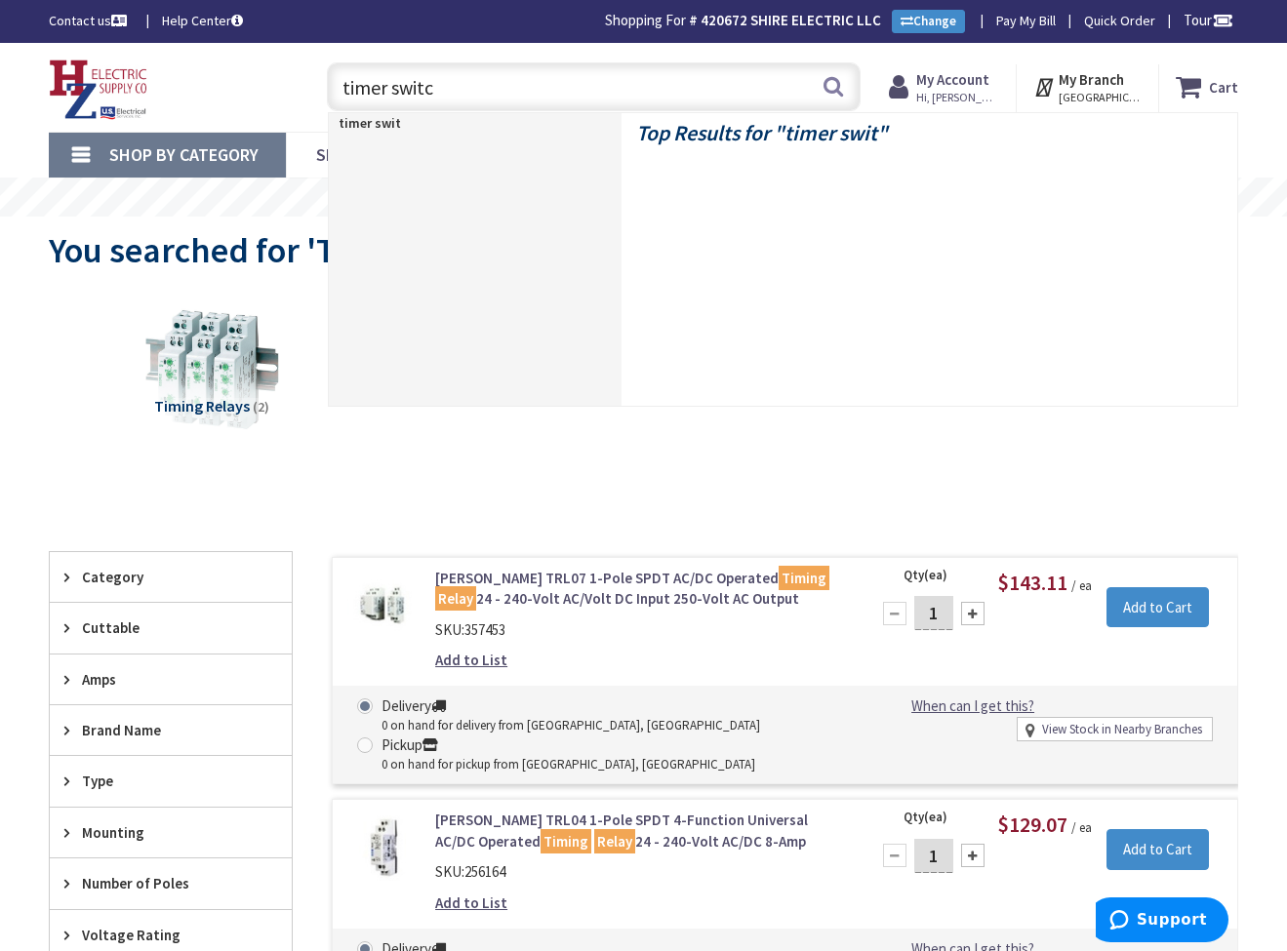
type input "timer switch"
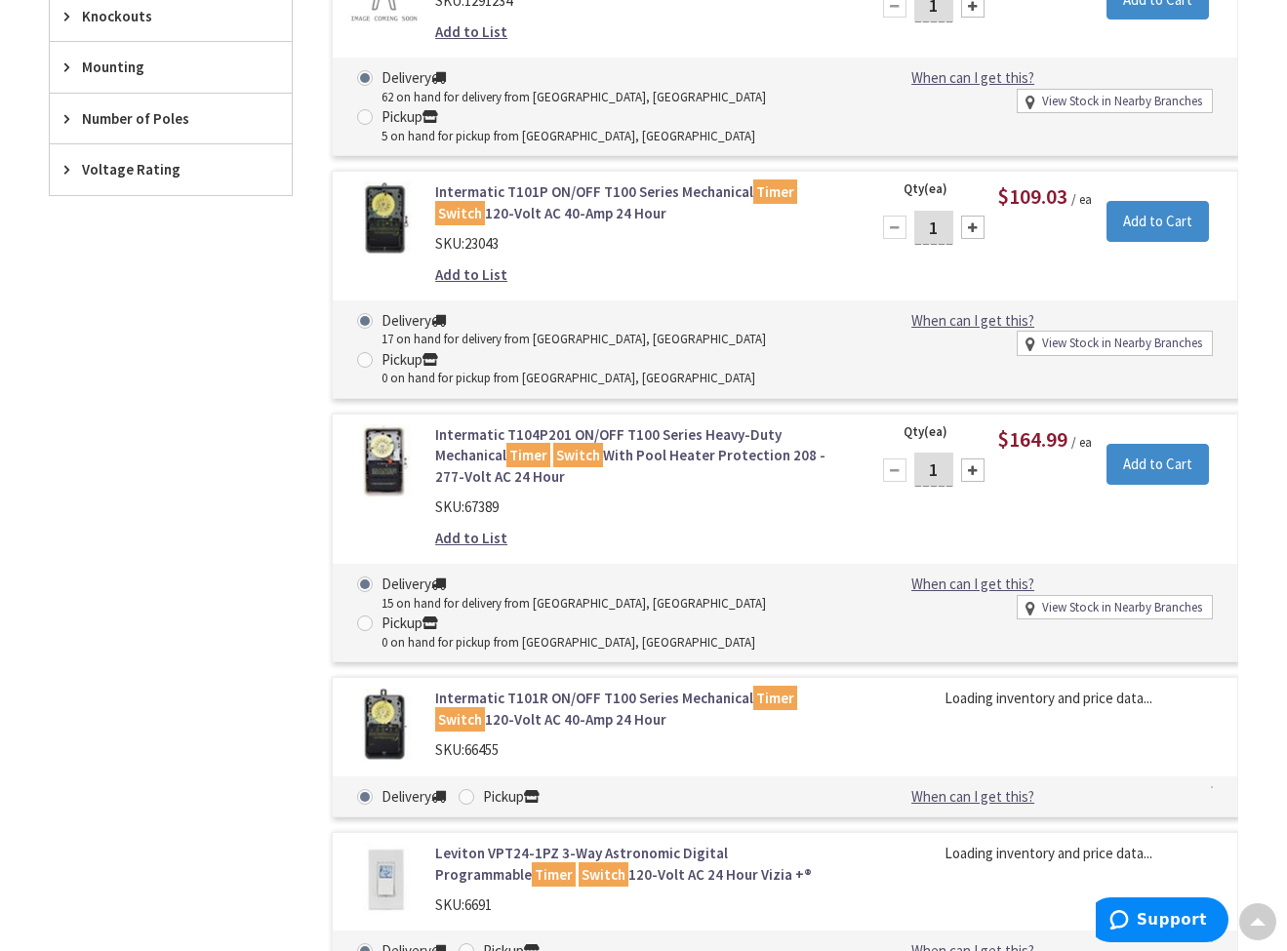
scroll to position [1526, 0]
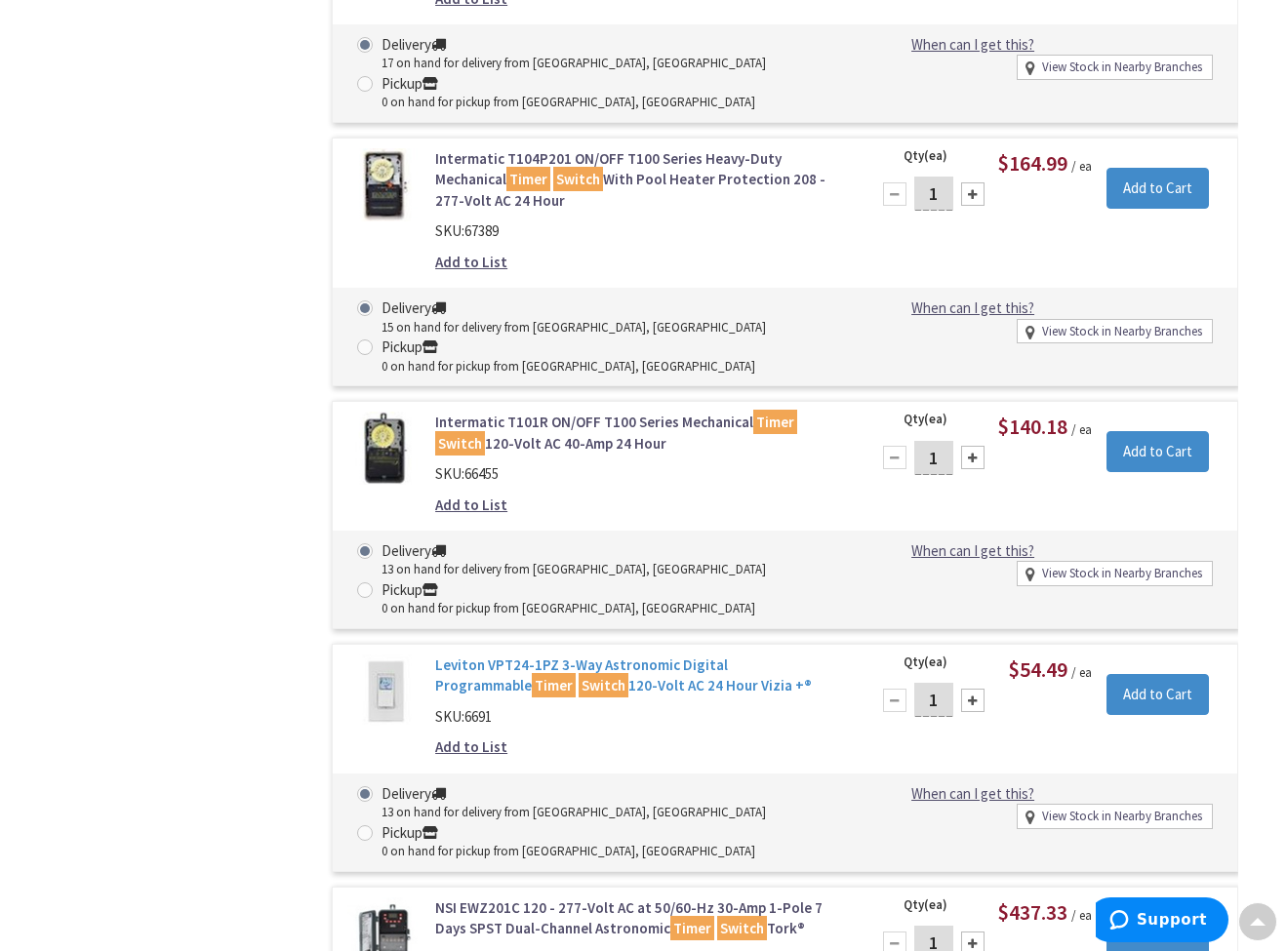
click at [633, 657] on link "Leviton VPT24-1PZ 3-Way Astronomic Digital Programmable Timer Switch 120-Volt A…" at bounding box center [640, 676] width 411 height 42
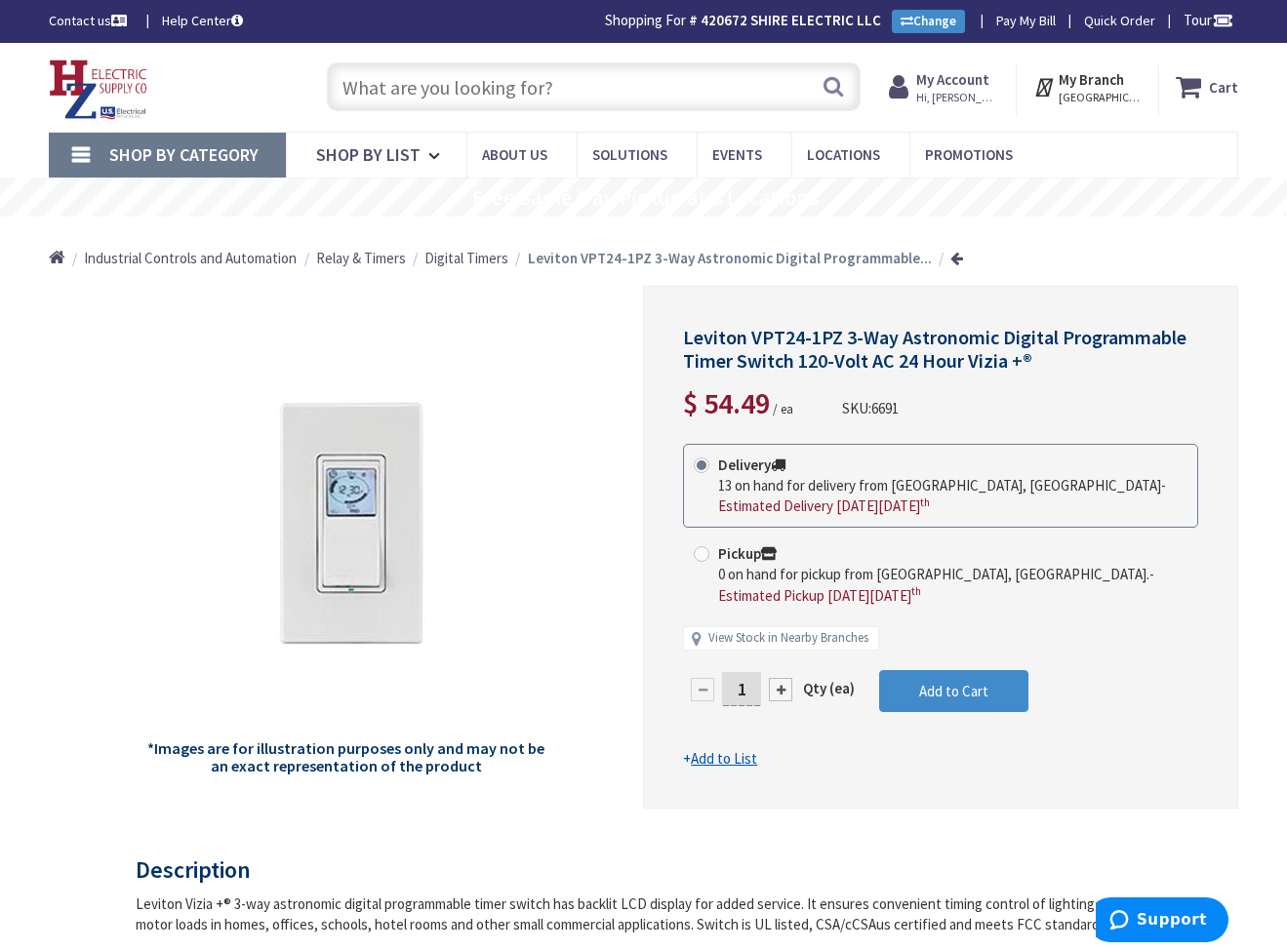
click at [467, 99] on input "text" at bounding box center [594, 86] width 534 height 49
click at [504, 105] on input "text" at bounding box center [594, 86] width 534 height 49
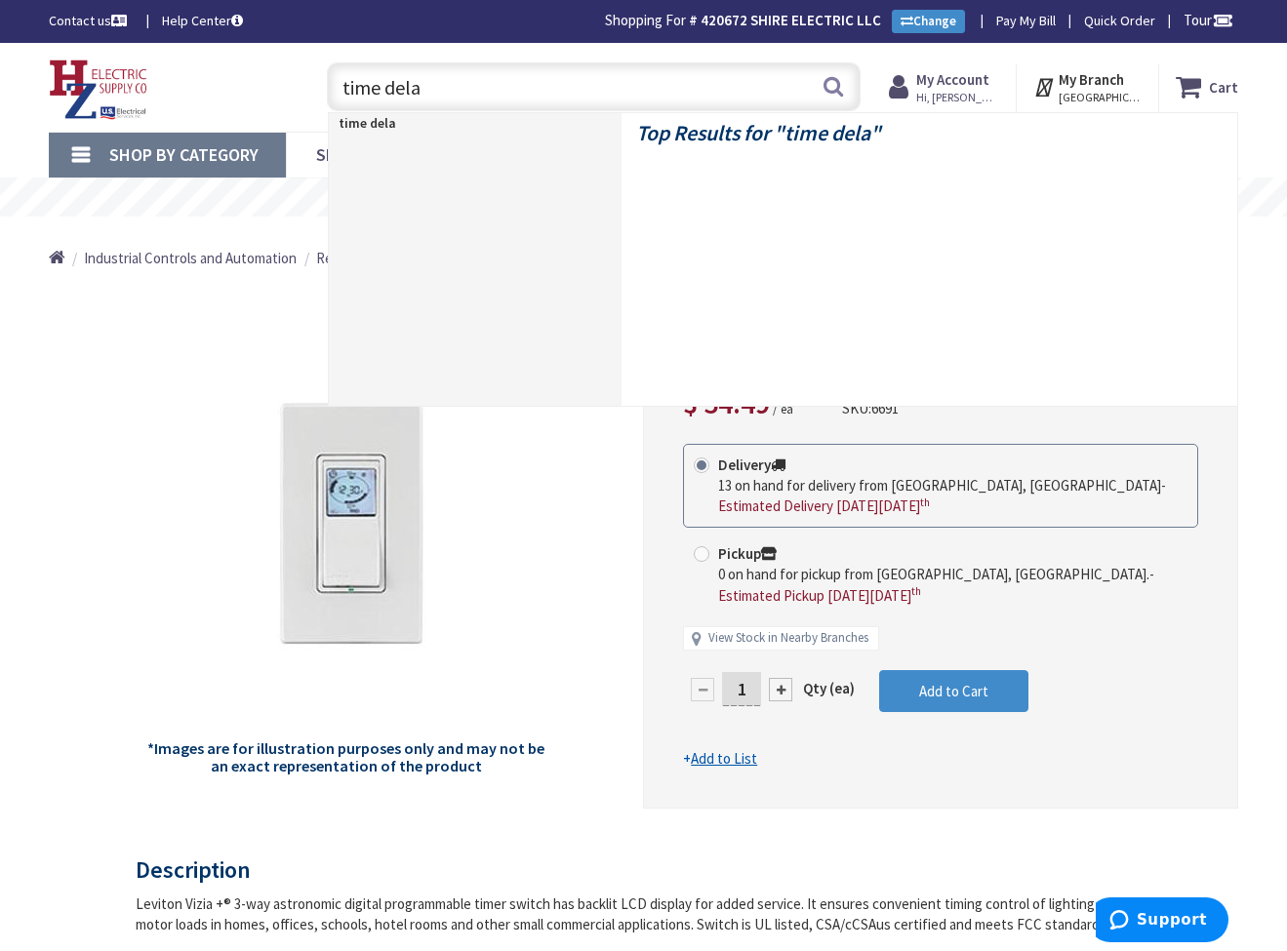
type input "time delay"
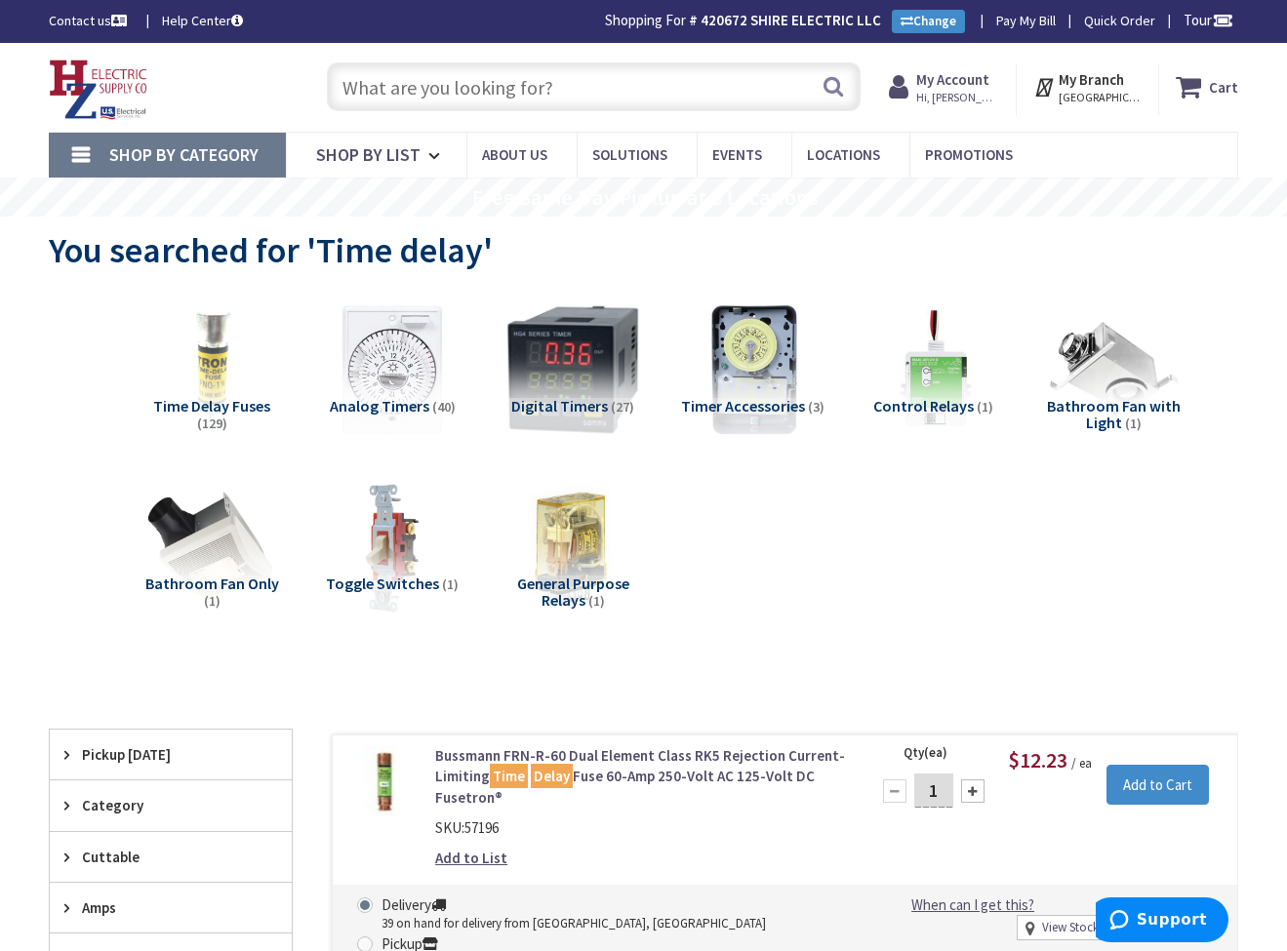
click at [974, 344] on img at bounding box center [932, 369] width 147 height 147
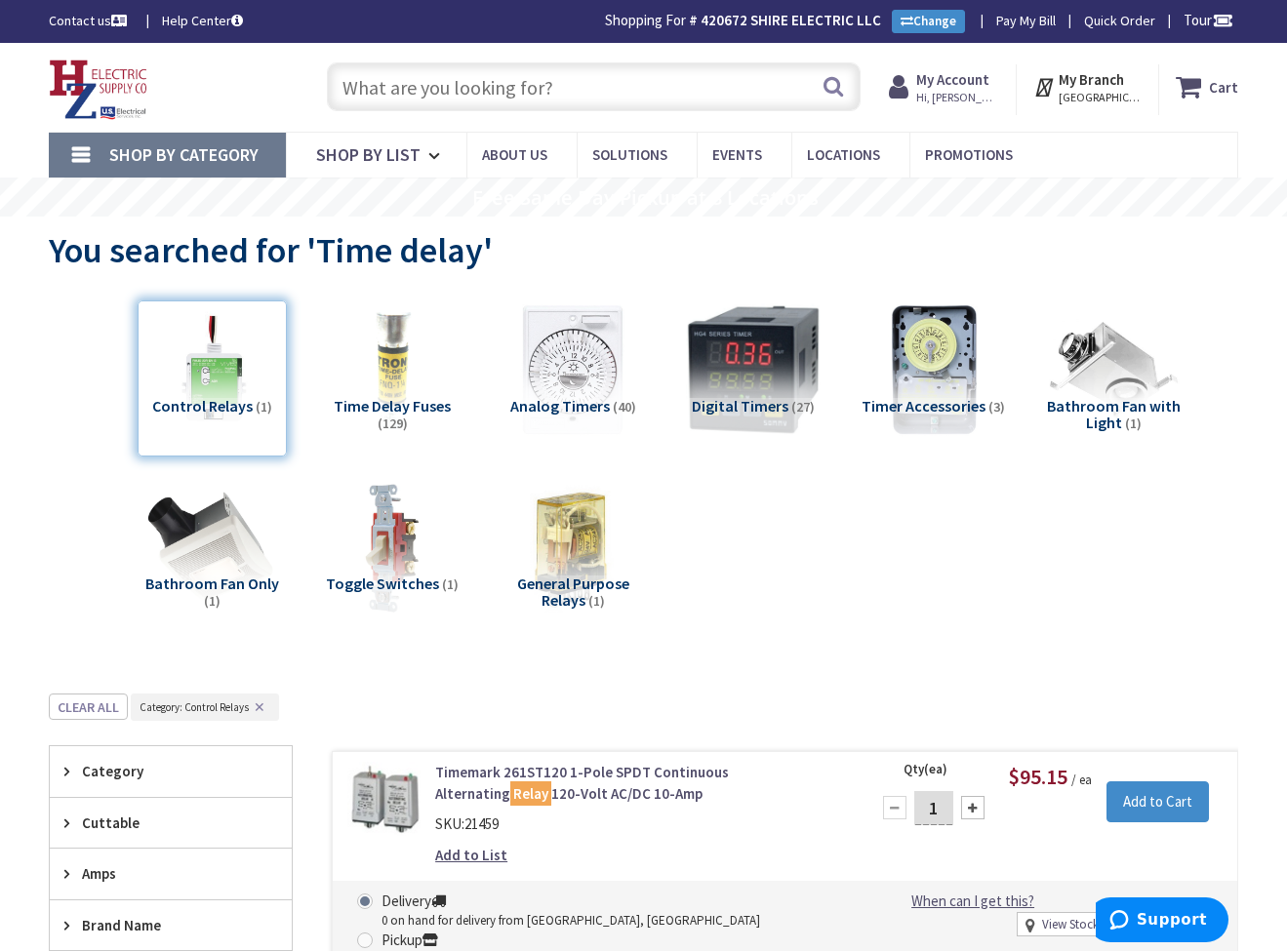
click at [534, 86] on input "text" at bounding box center [594, 86] width 534 height 49
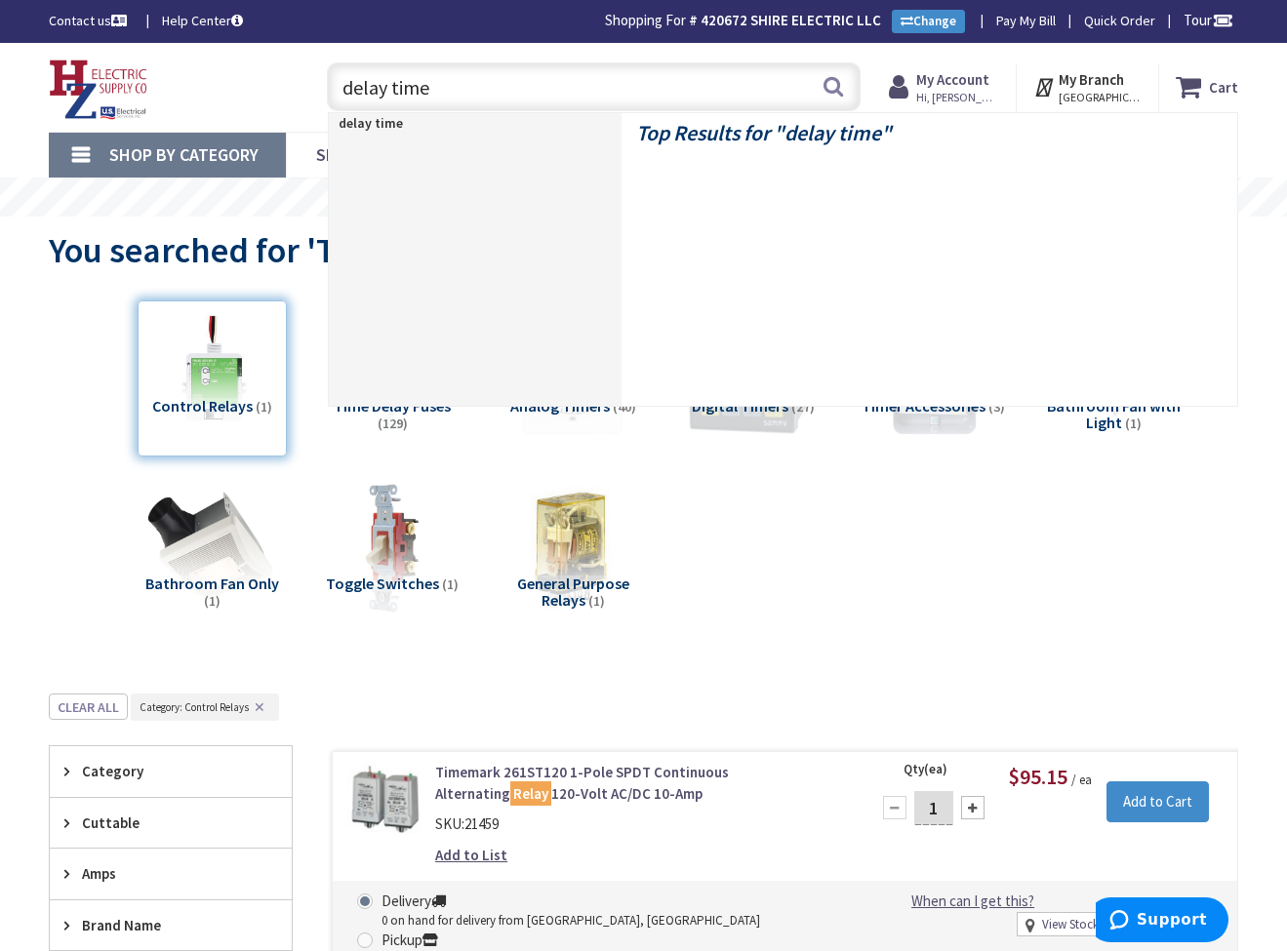
type input "delay timer"
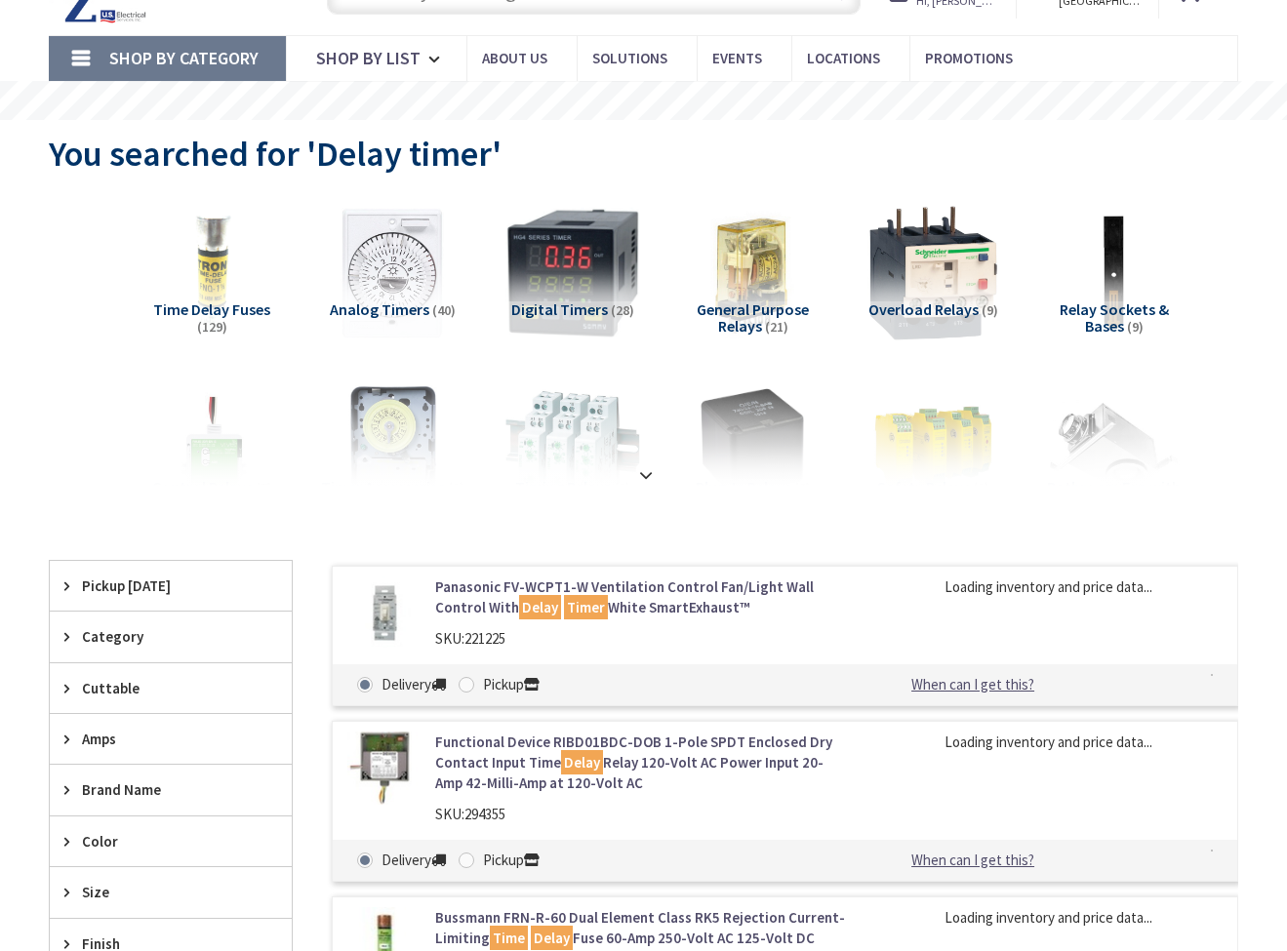
scroll to position [139, 0]
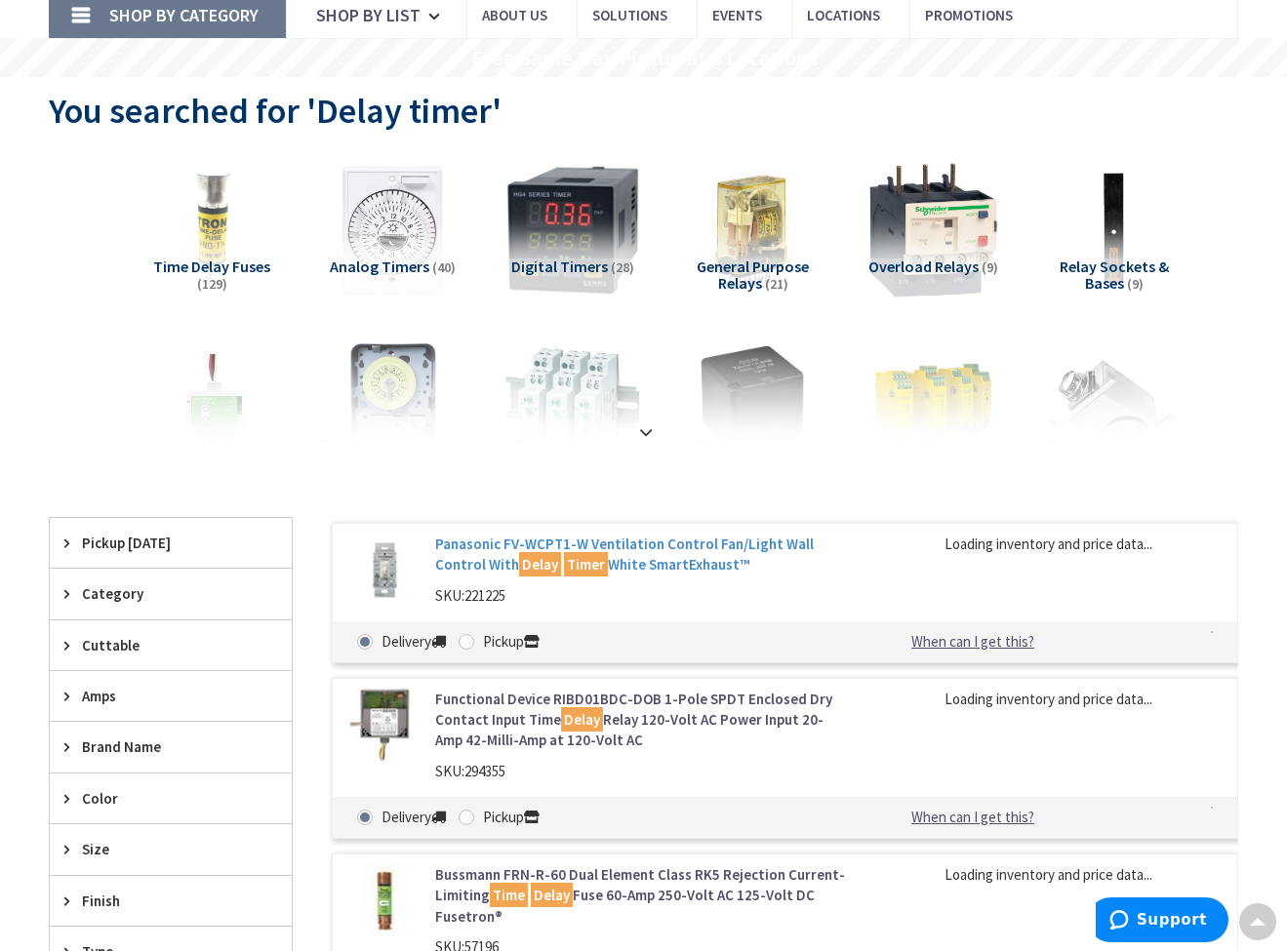
click at [662, 549] on link "Panasonic FV-WCPT1-W Ventilation Control Fan/Light Wall Control With Delay Time…" at bounding box center [640, 555] width 411 height 42
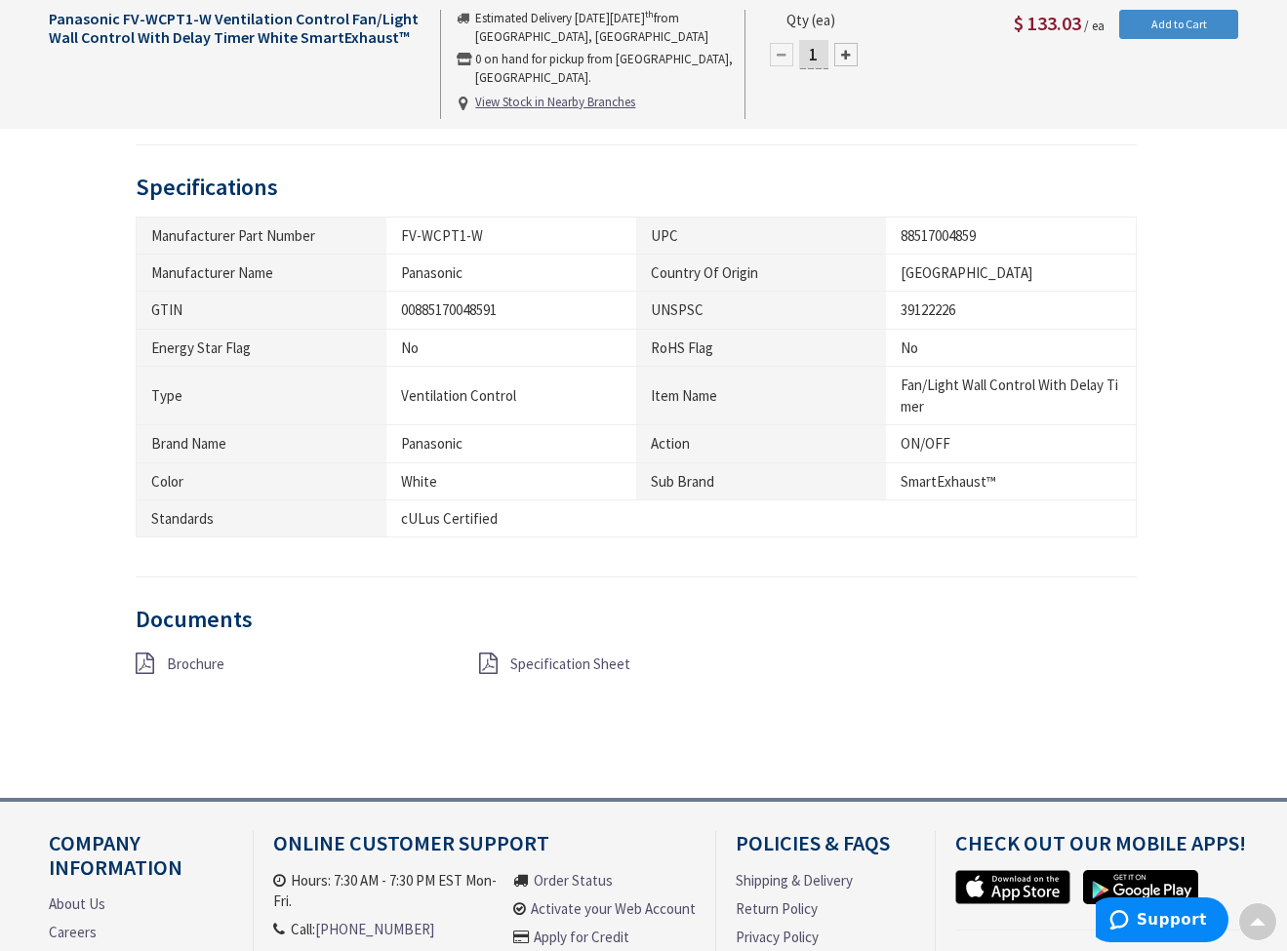
scroll to position [1121, 0]
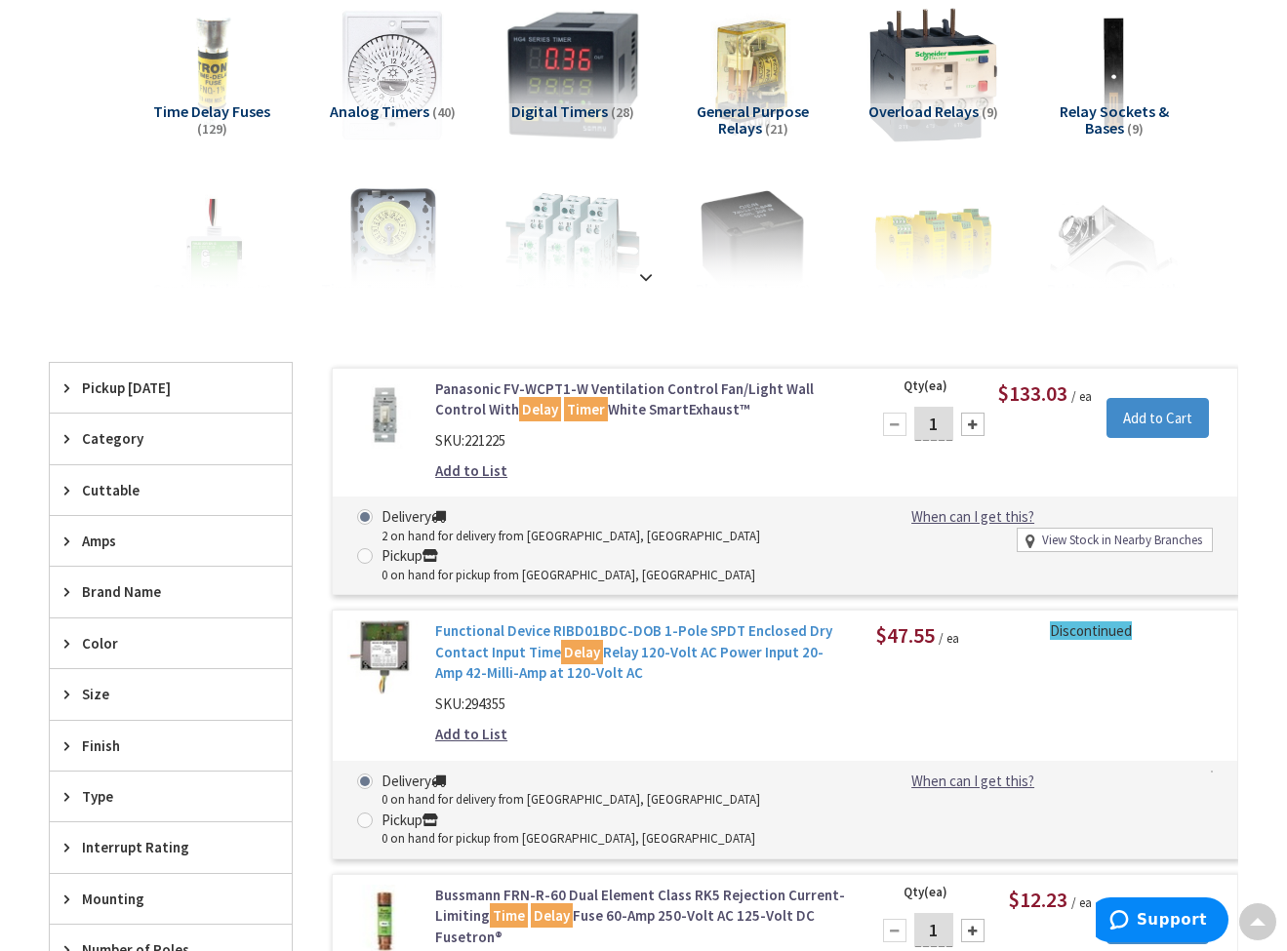
click at [646, 642] on link "Functional Device RIBD01BDC-DOB 1-Pole SPDT Enclosed Dry Contact Input Time Del…" at bounding box center [640, 651] width 411 height 62
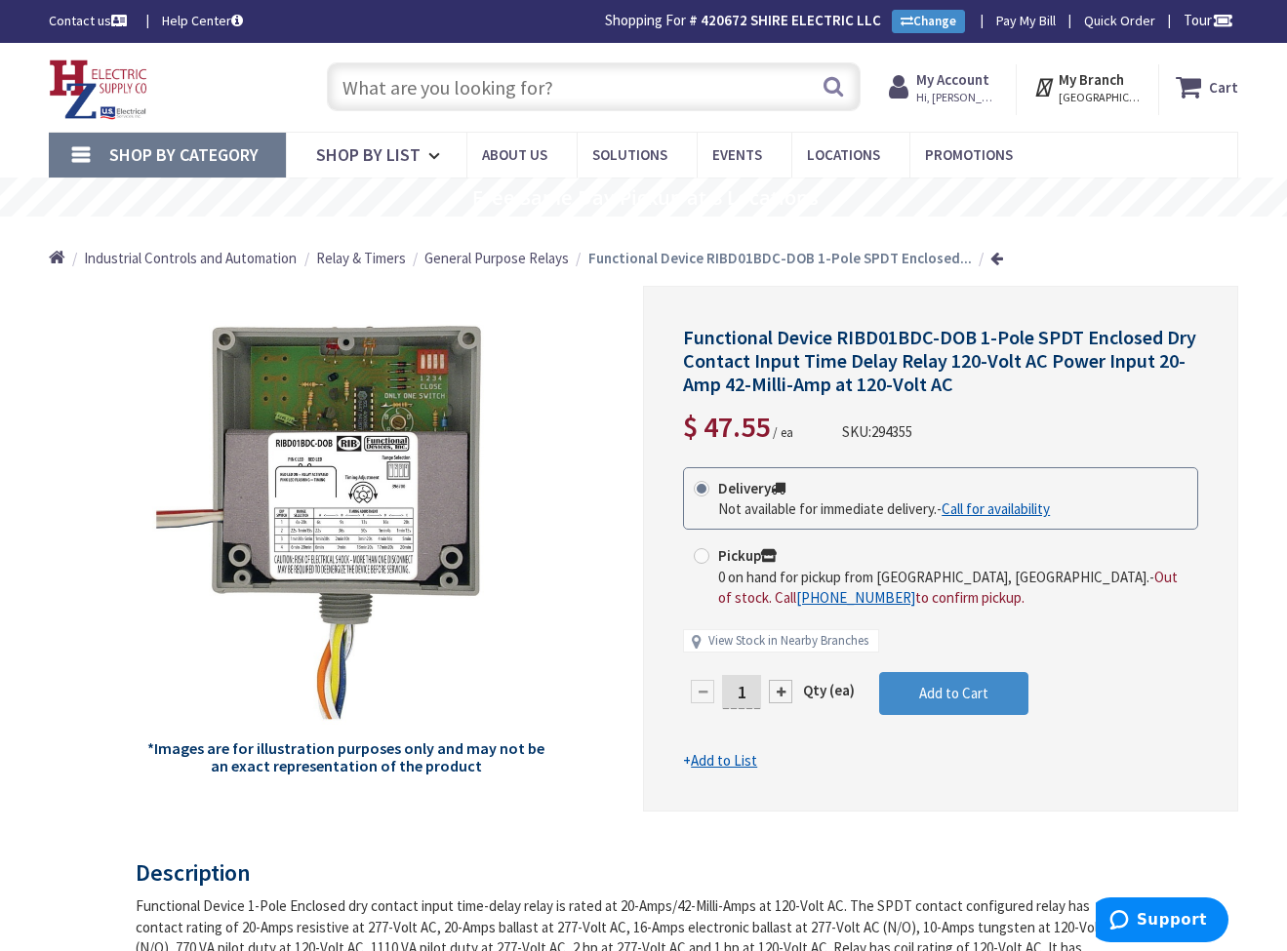
click at [453, 83] on input "text" at bounding box center [594, 86] width 534 height 49
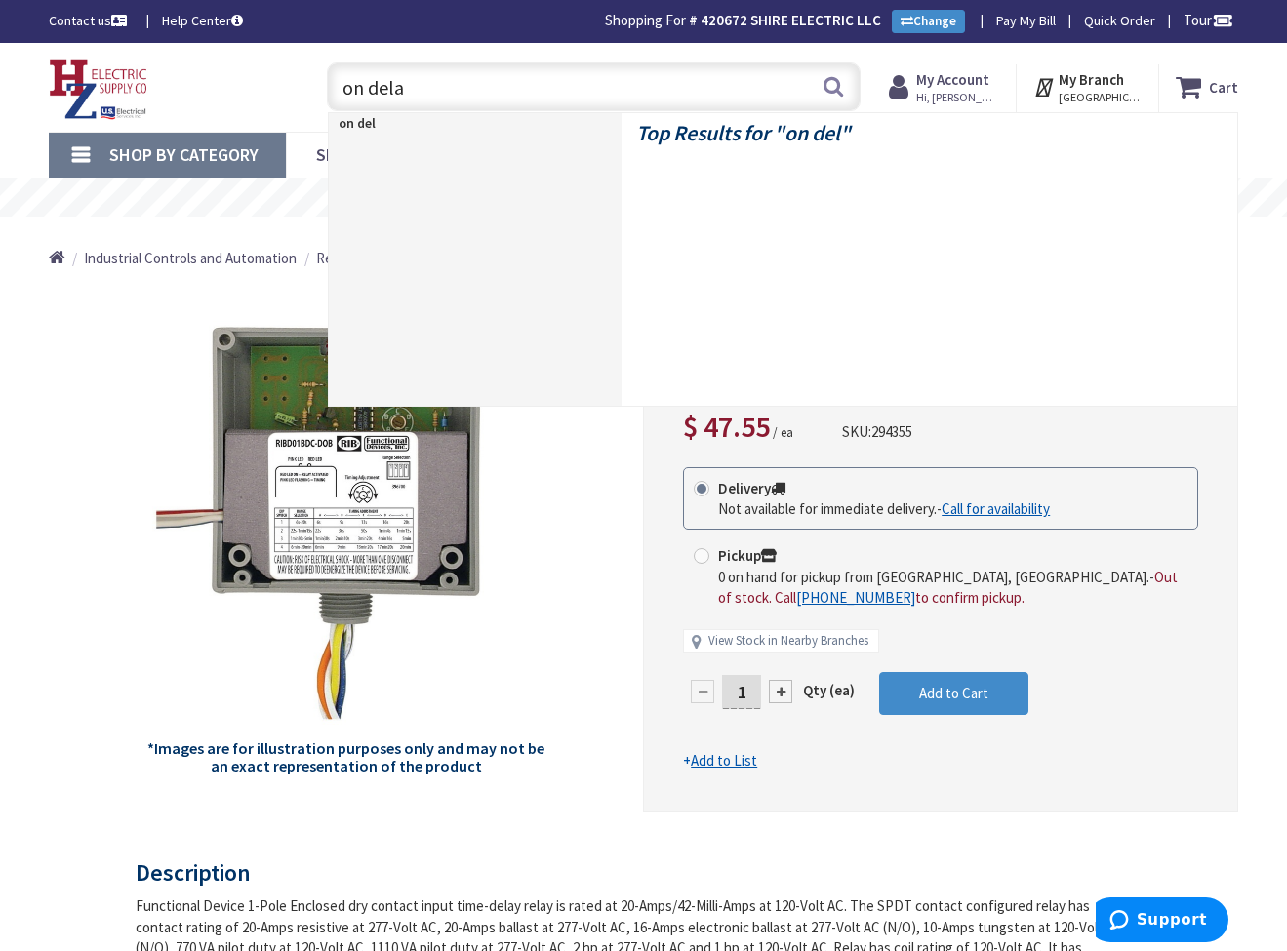
type input "on delay"
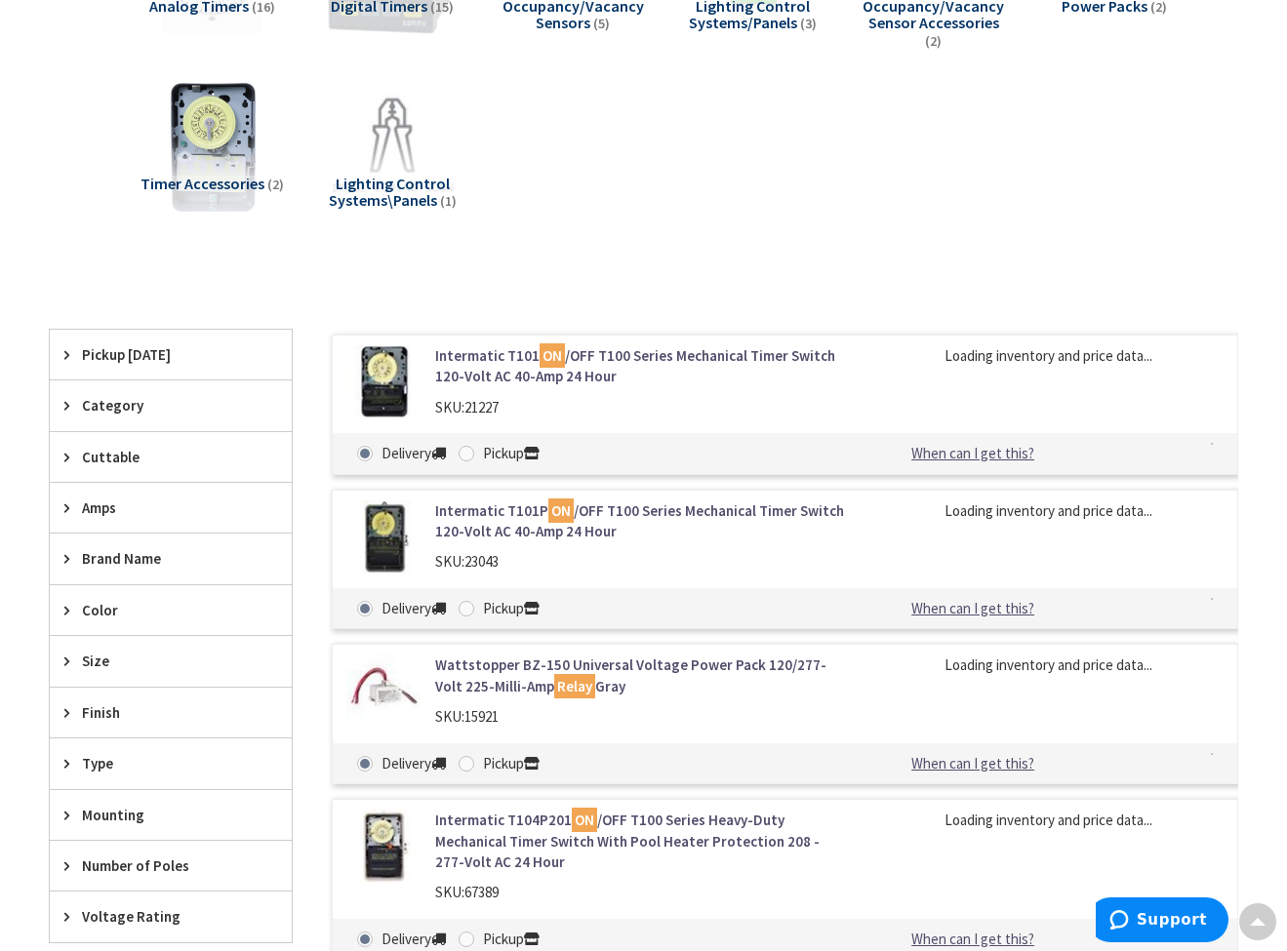
scroll to position [628, 0]
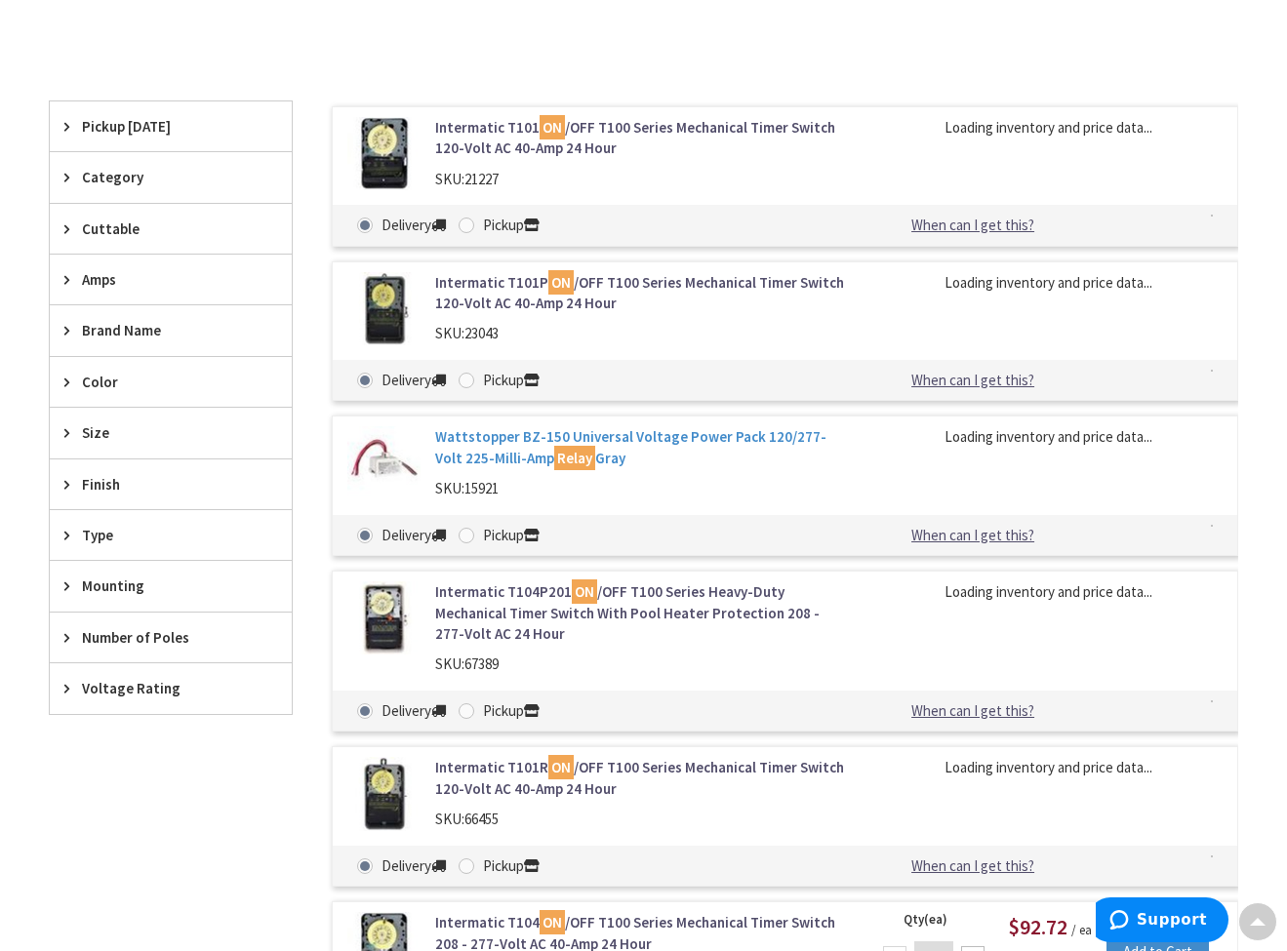
click at [620, 431] on link "Wattstopper BZ-150 Universal Voltage Power Pack 120/277-Volt 225-Milli-Amp Rela…" at bounding box center [640, 447] width 411 height 42
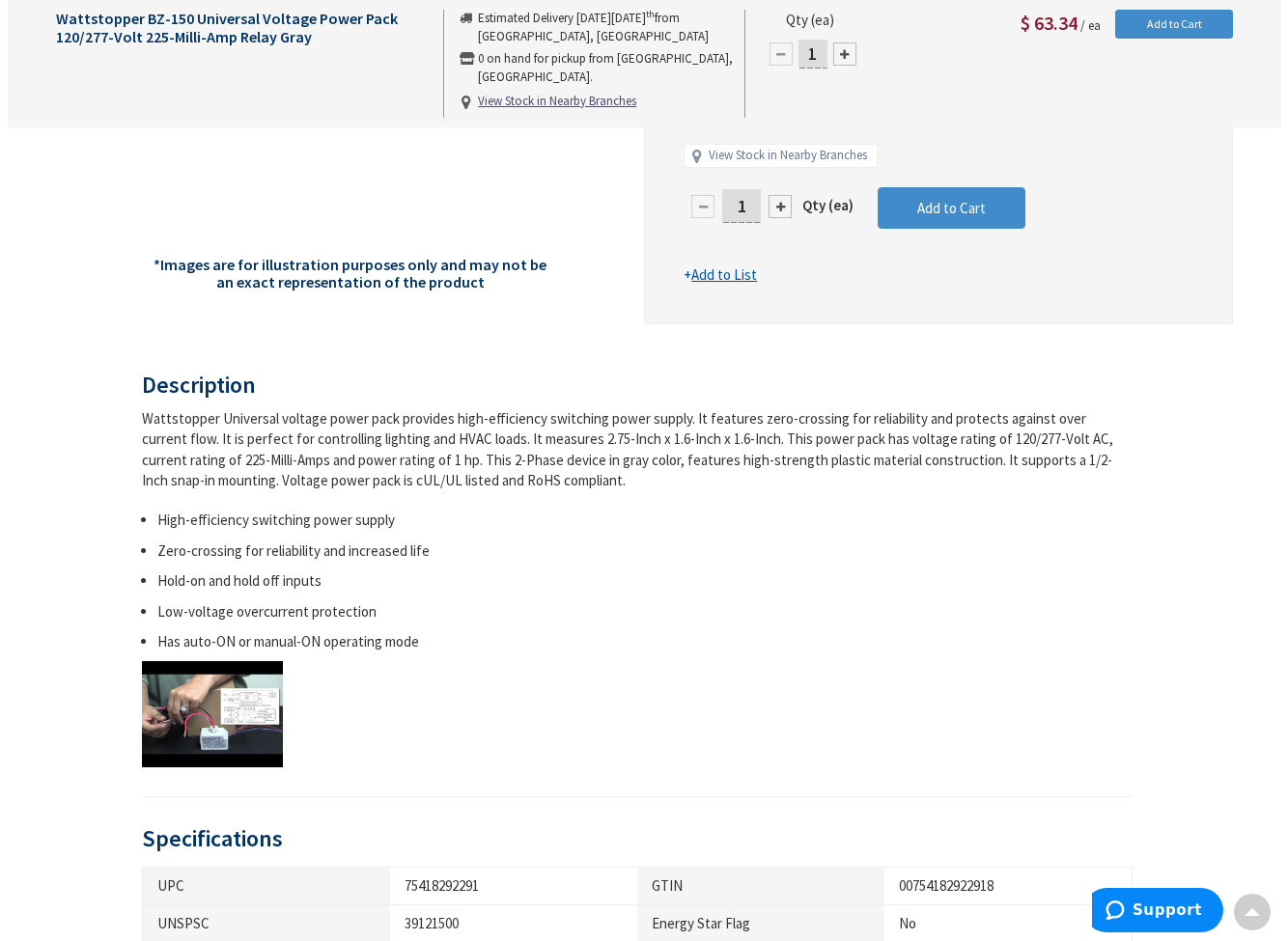
scroll to position [480, 0]
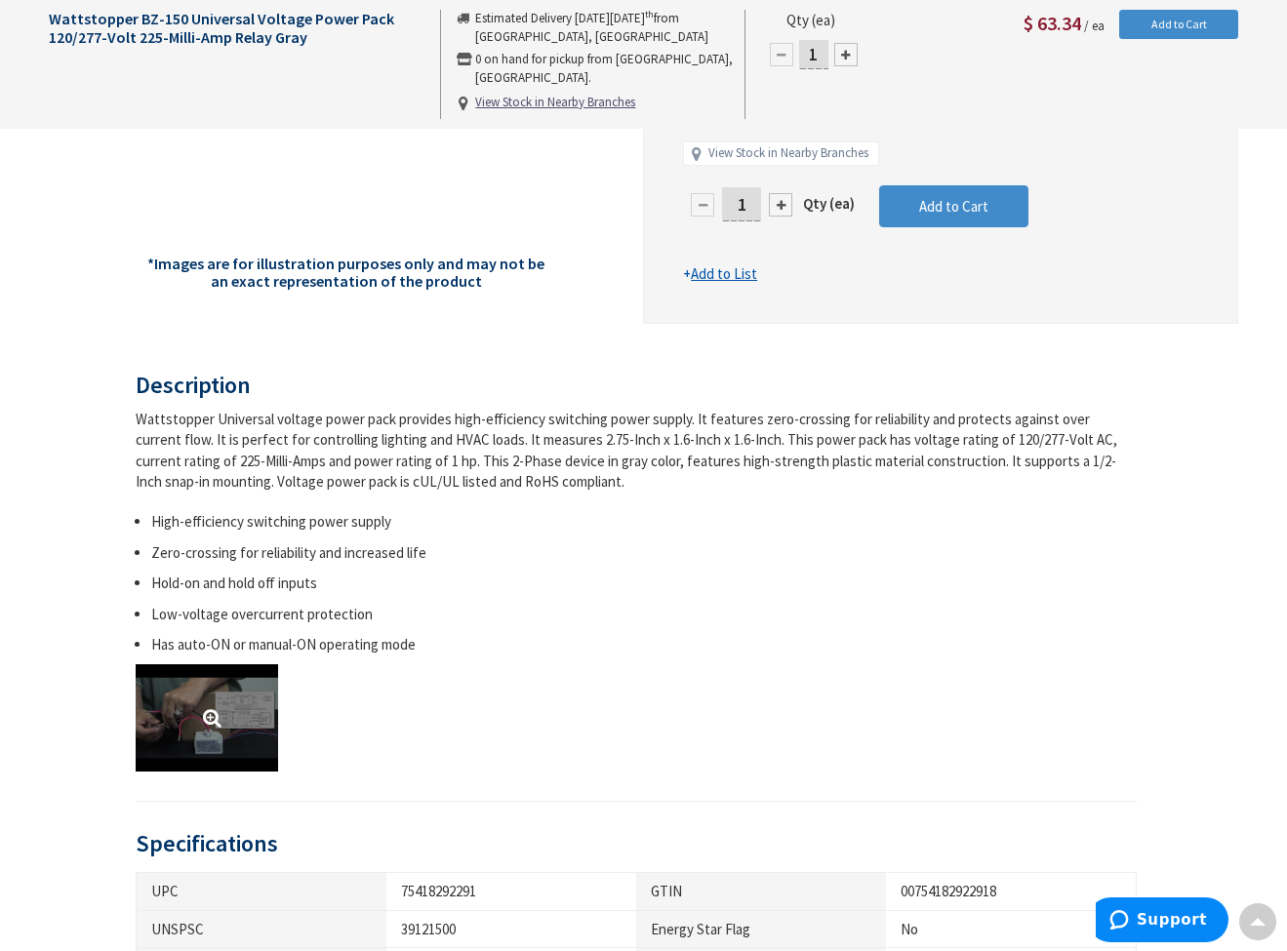
click at [242, 699] on link at bounding box center [207, 717] width 142 height 106
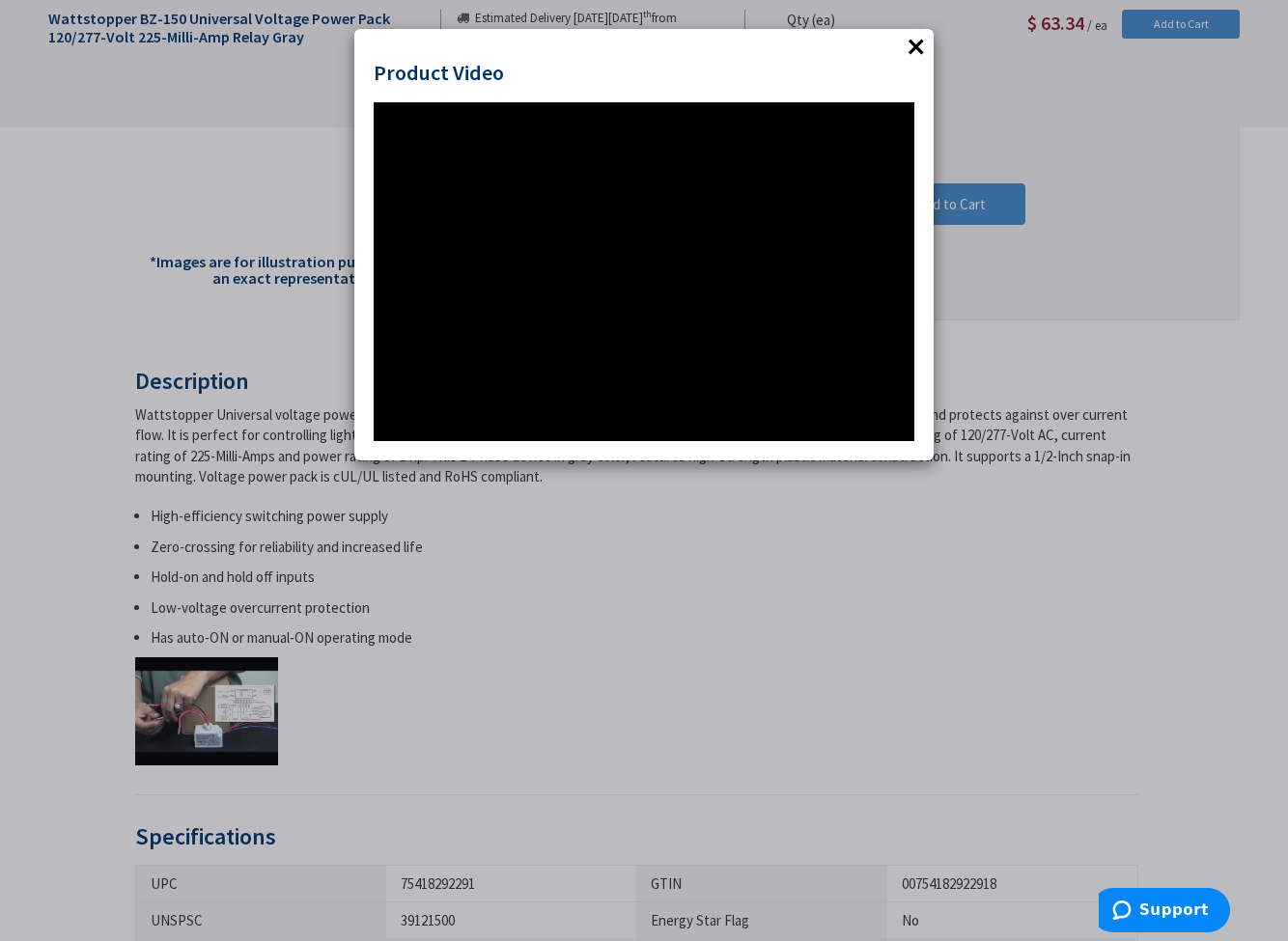
click at [686, 562] on div "× Product Video" at bounding box center [644, 470] width 1288 height 941
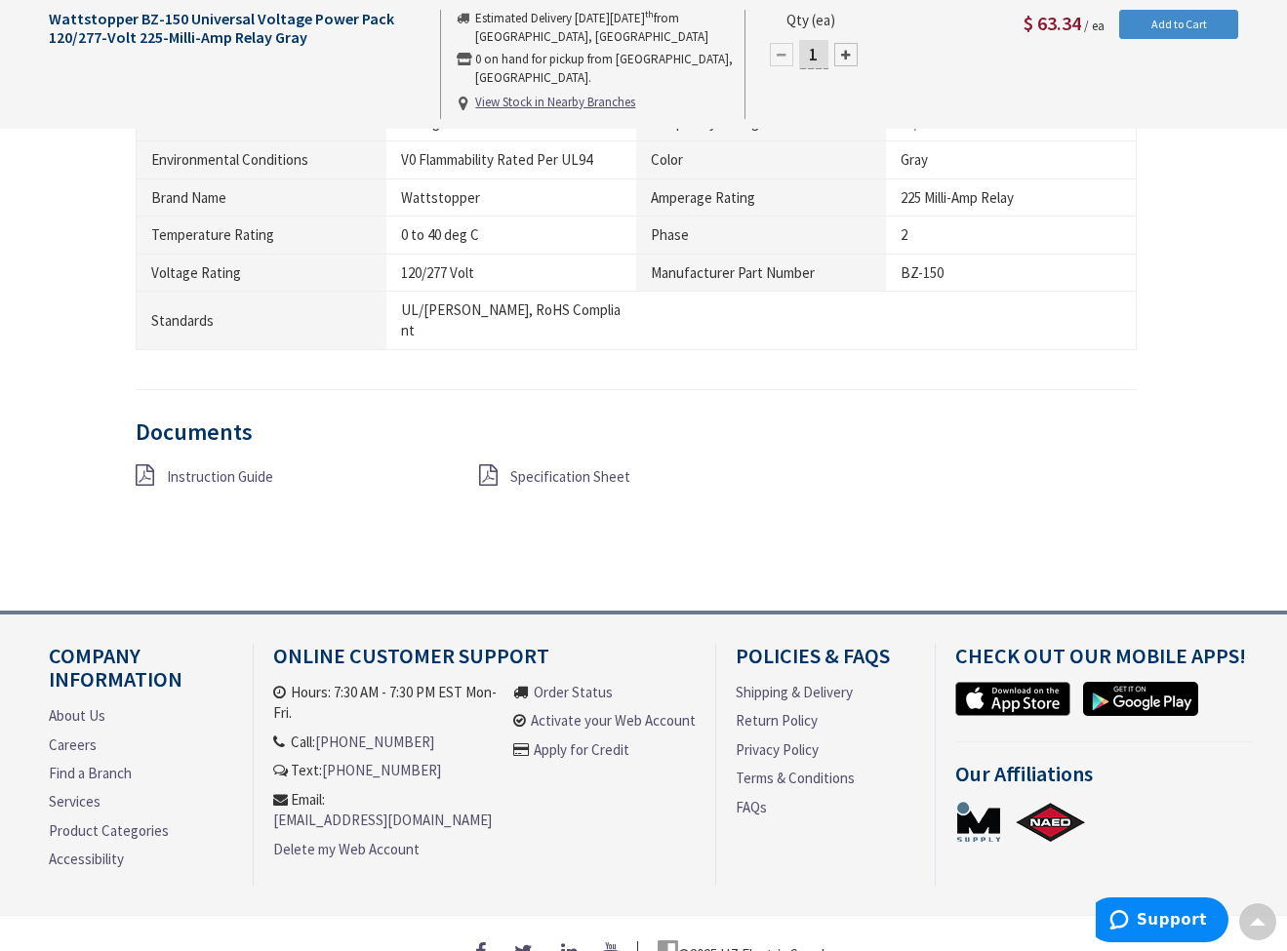
scroll to position [1481, 0]
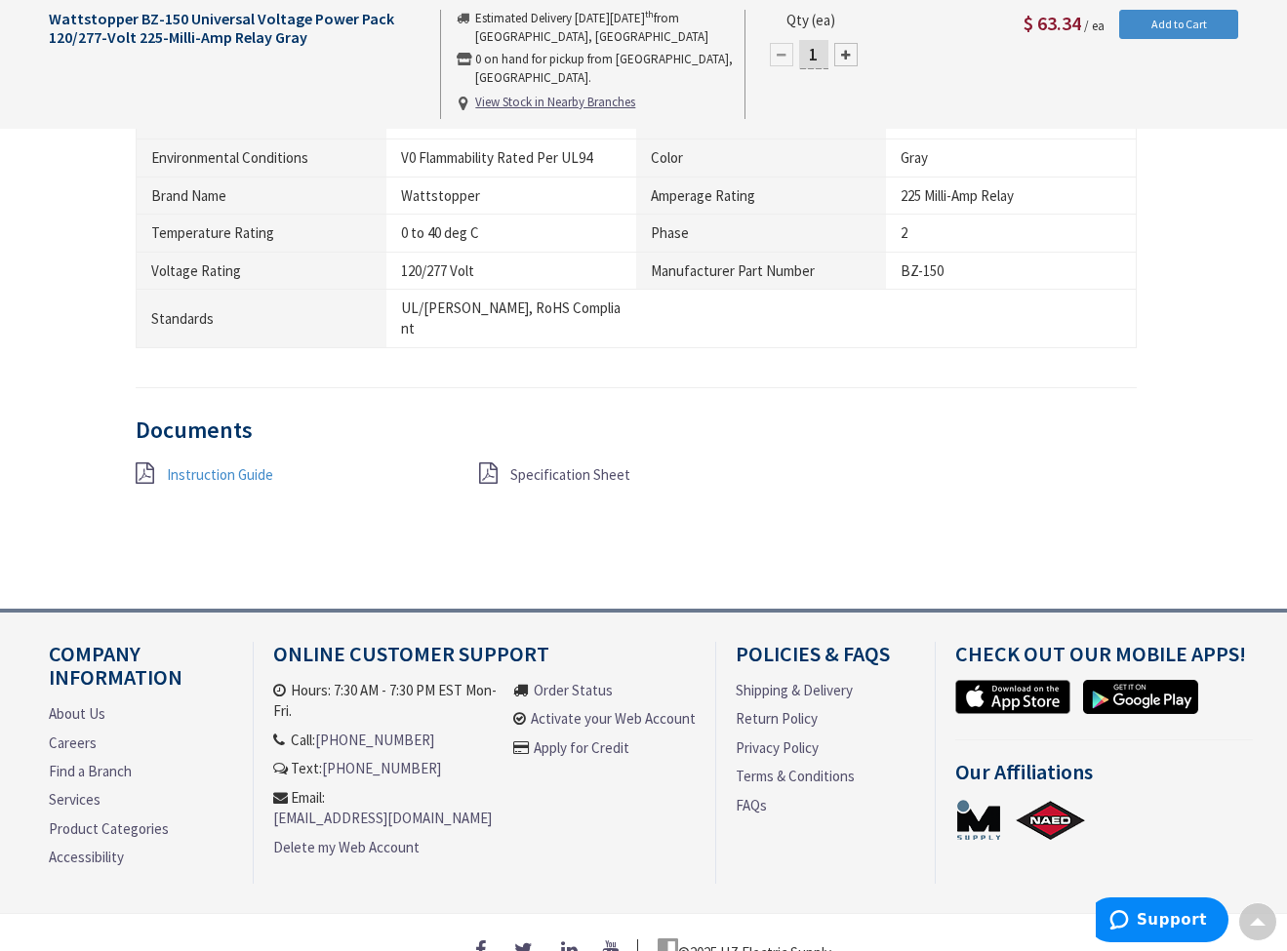
click at [196, 465] on span "Instruction Guide" at bounding box center [220, 474] width 106 height 19
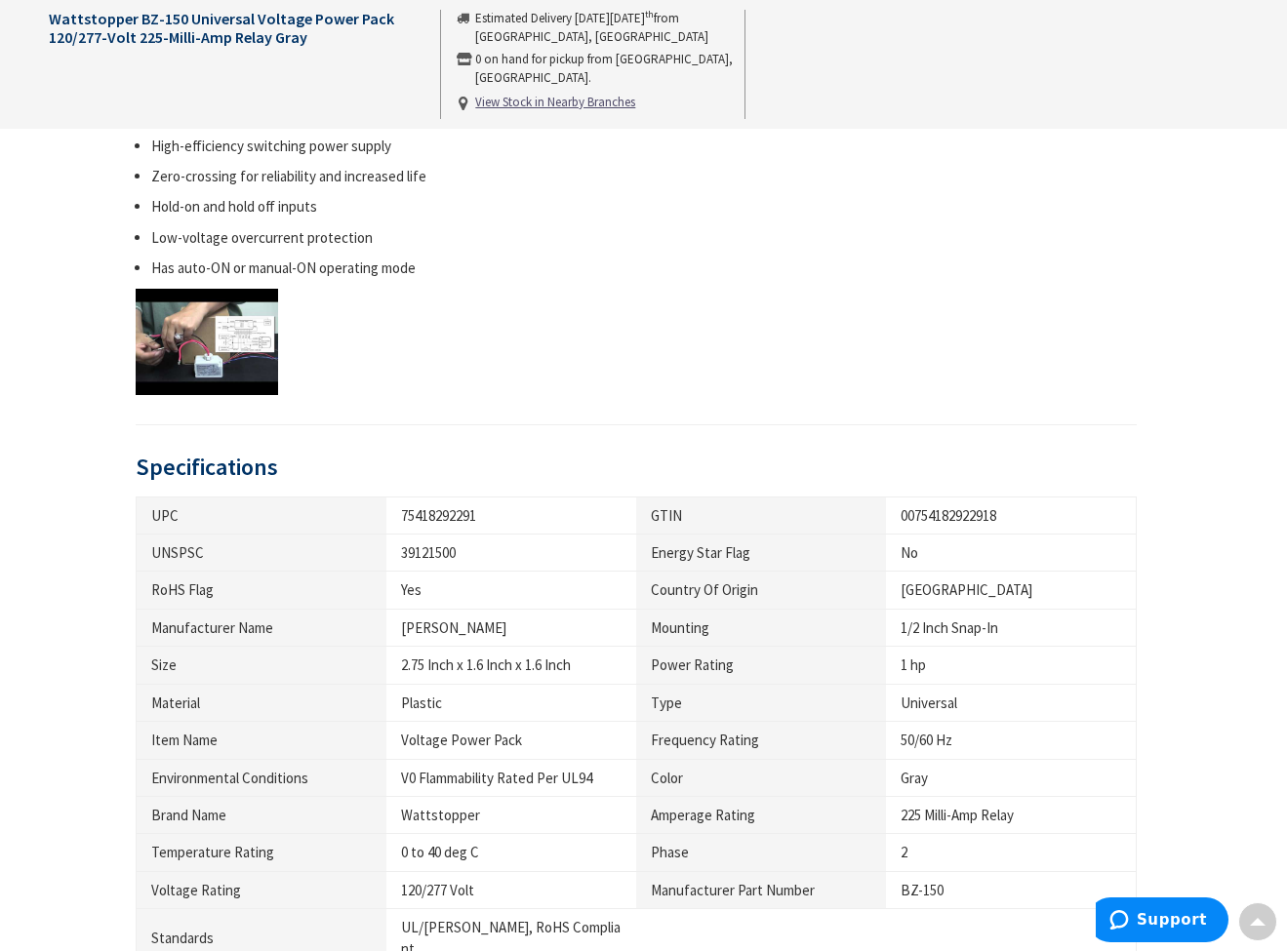
scroll to position [855, 0]
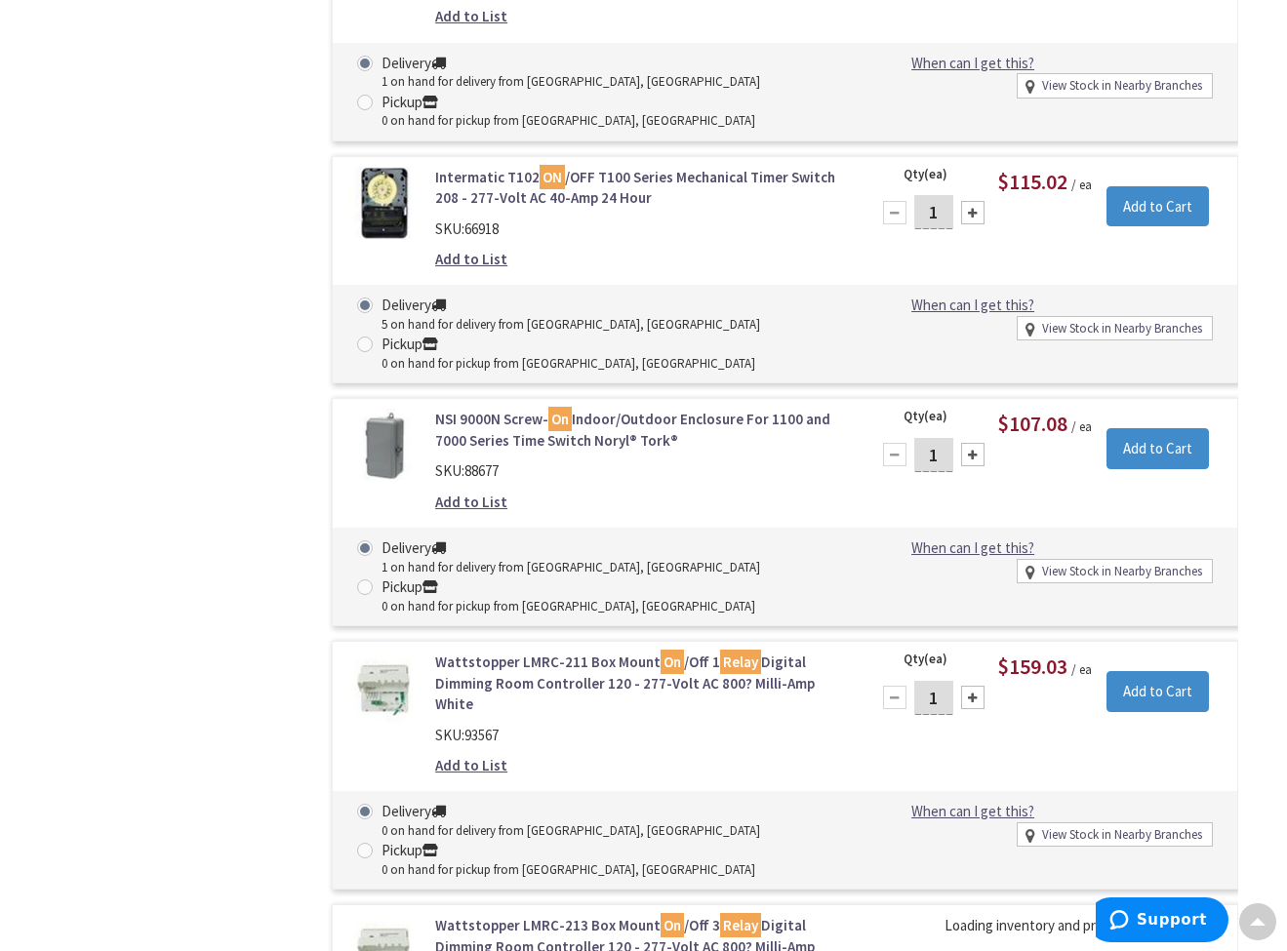
scroll to position [5543, 0]
